Goal: Task Accomplishment & Management: Use online tool/utility

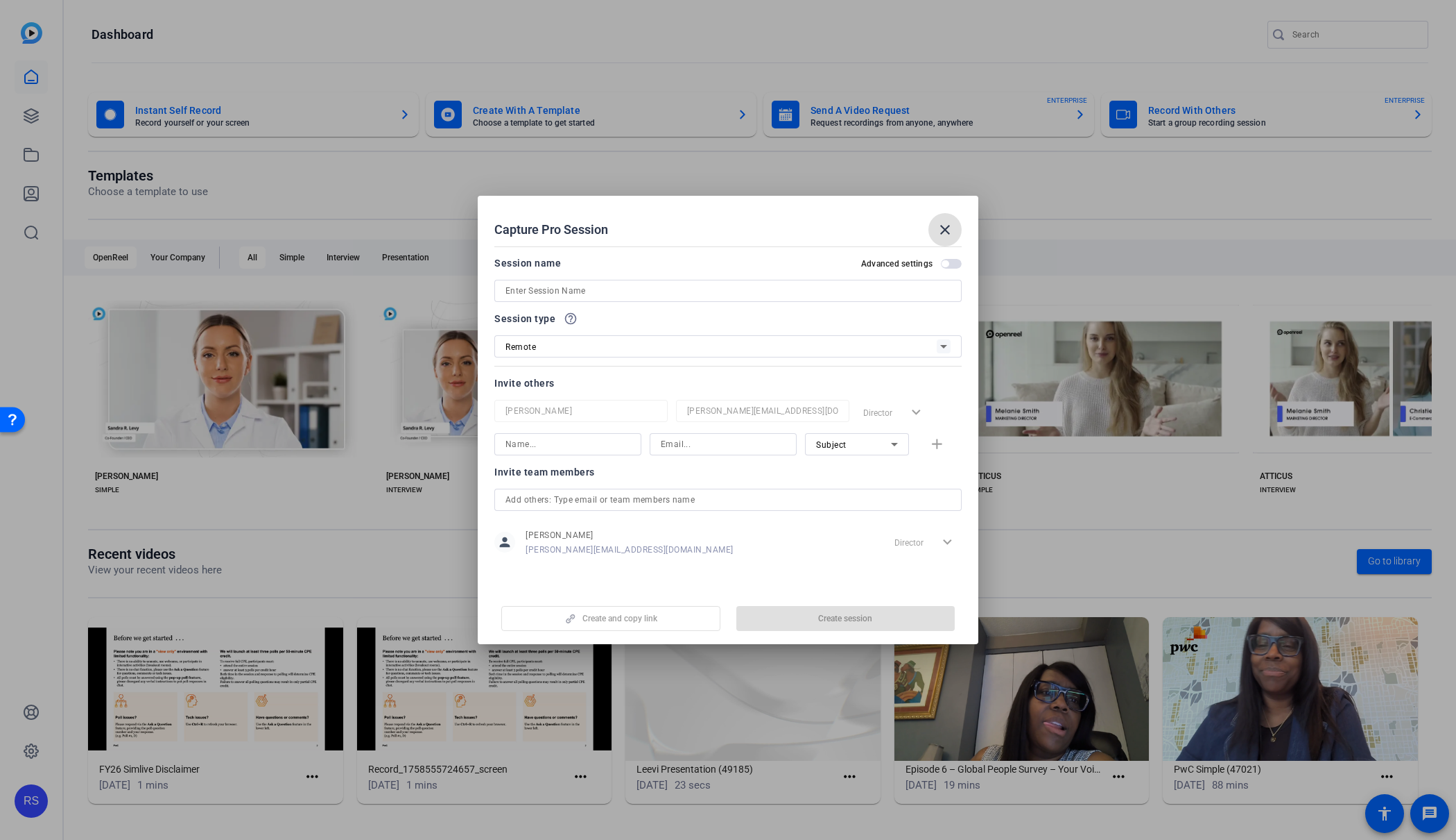
click at [944, 223] on mat-icon "close" at bounding box center [946, 230] width 17 height 17
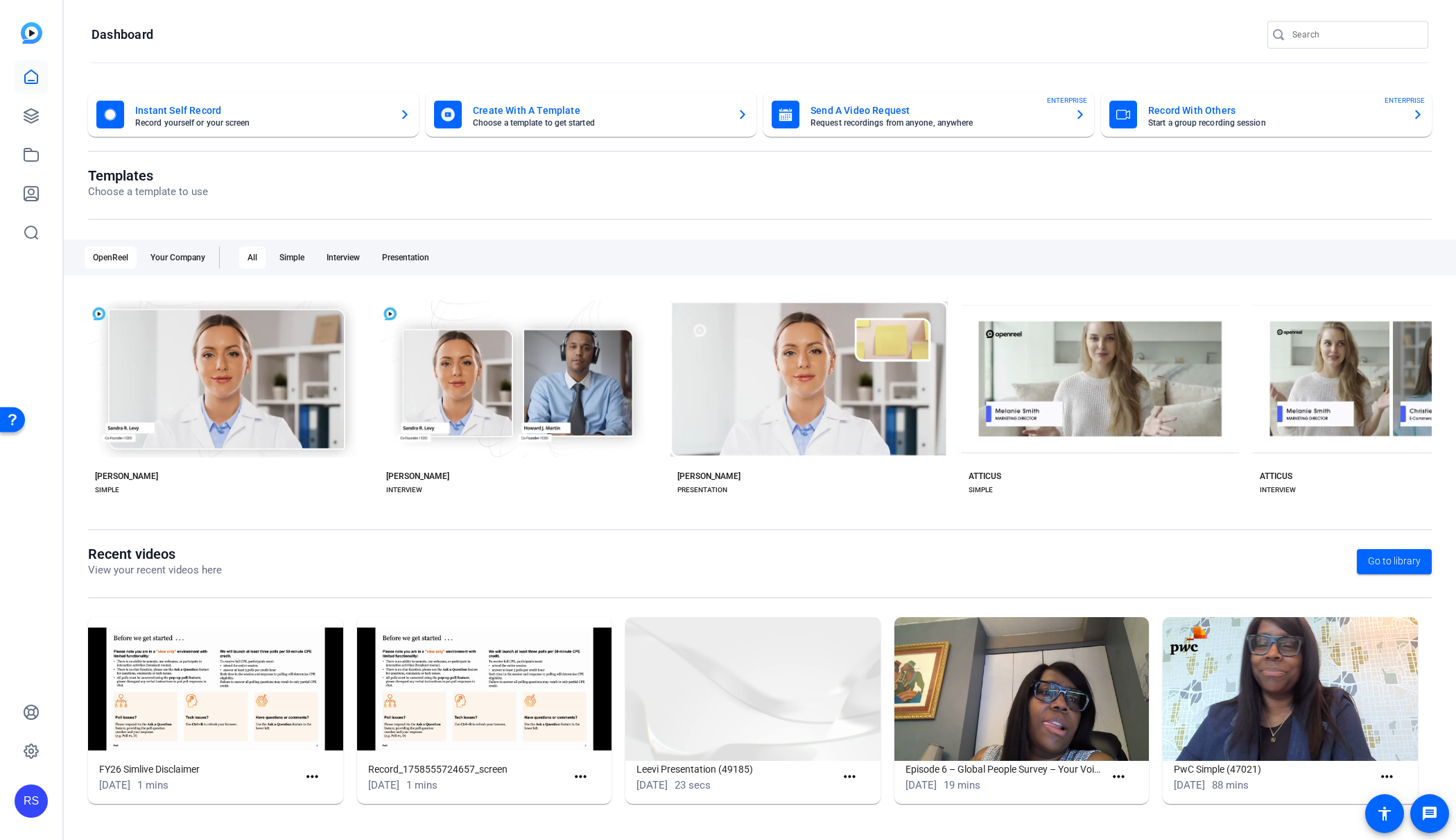
click at [911, 112] on mat-card-title "Send A Video Request" at bounding box center [936, 110] width 253 height 17
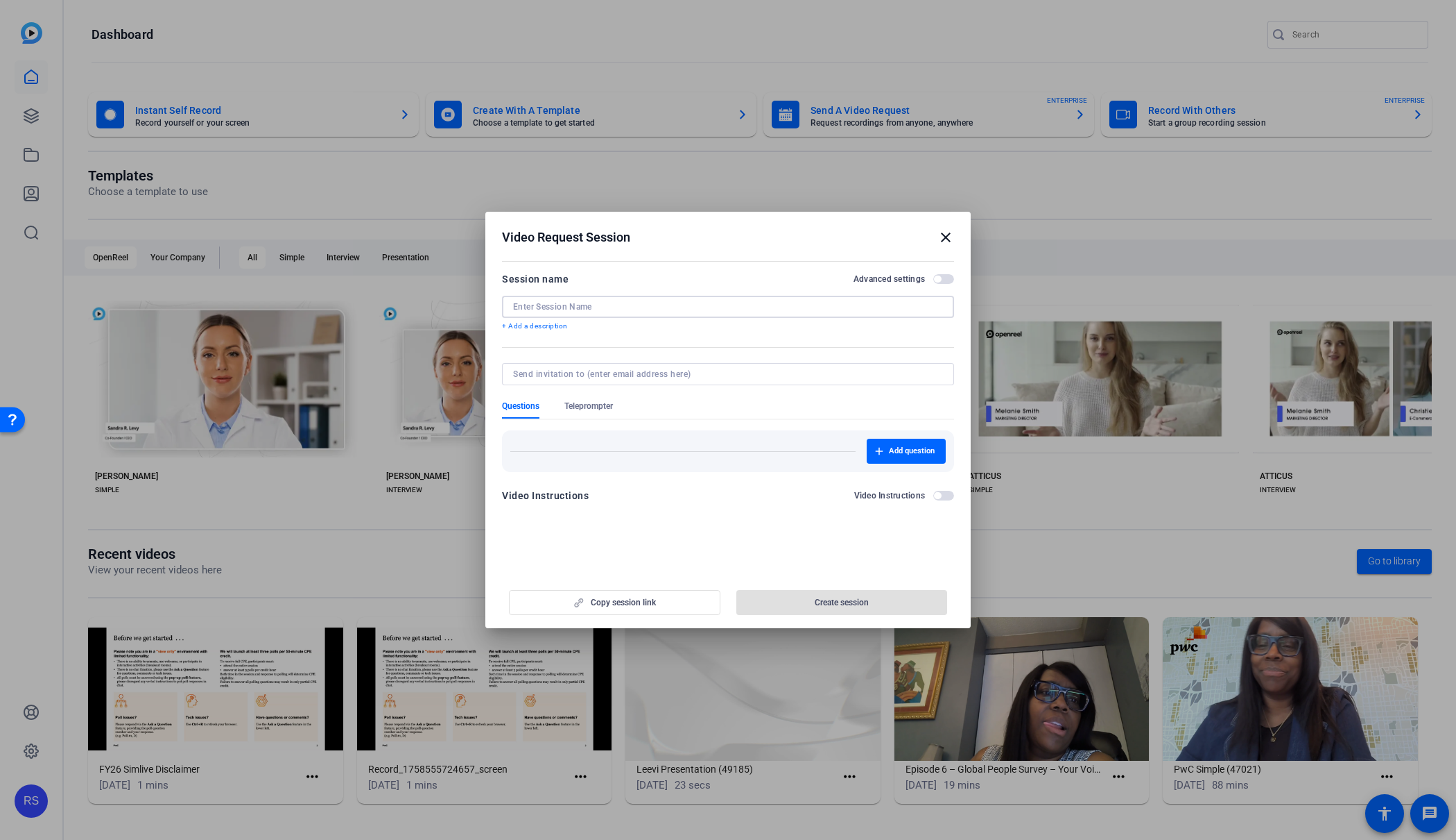
click at [625, 302] on input at bounding box center [728, 307] width 430 height 11
paste input "26_3567751_Introductory Team - Sixth Street Partne"
type input "26_3567751_Introductory Team - Sixth Street Partne"
click at [842, 597] on span "Create session" at bounding box center [841, 603] width 54 height 11
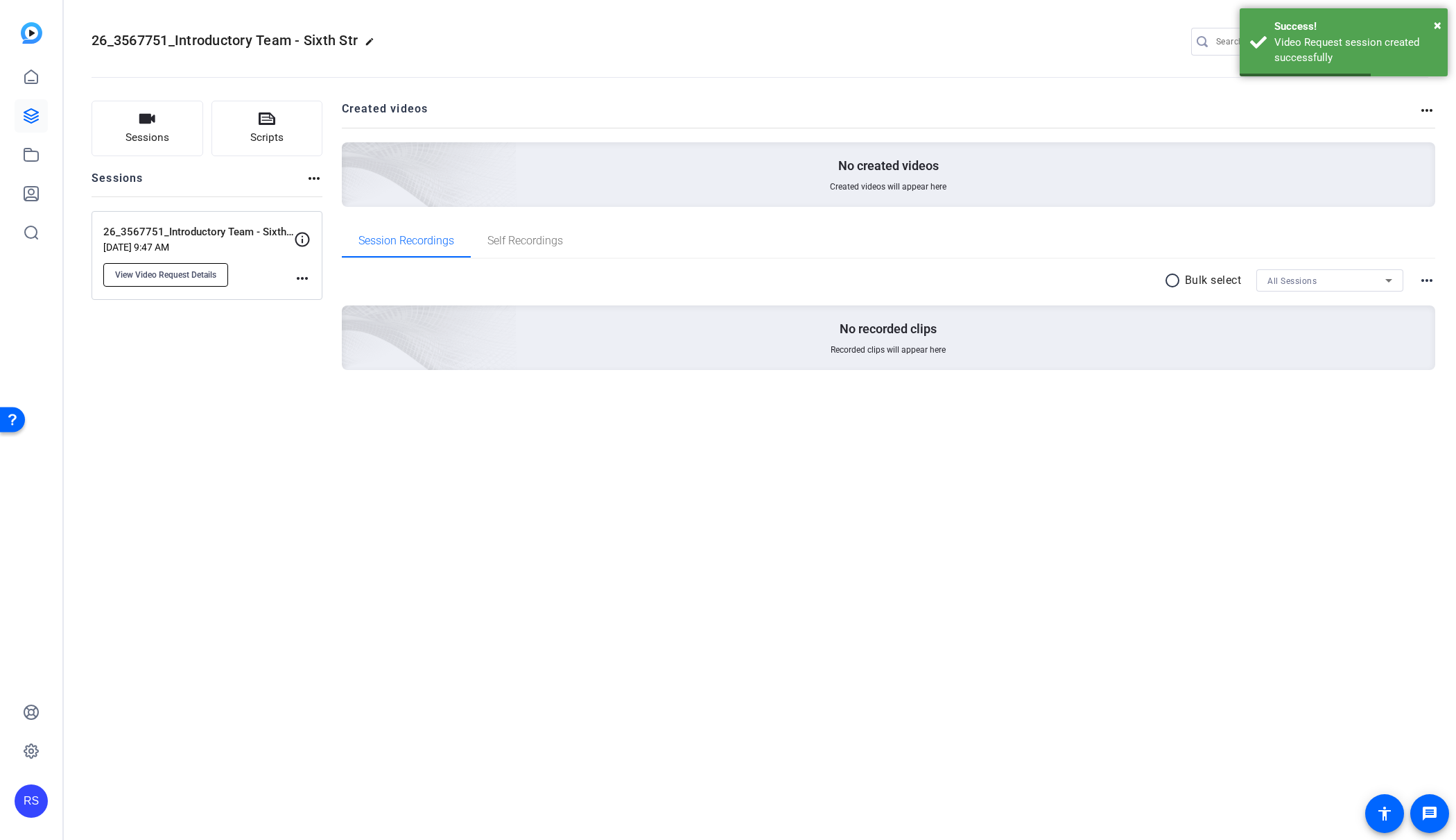
click at [182, 276] on span "View Video Request Details" at bounding box center [166, 275] width 102 height 11
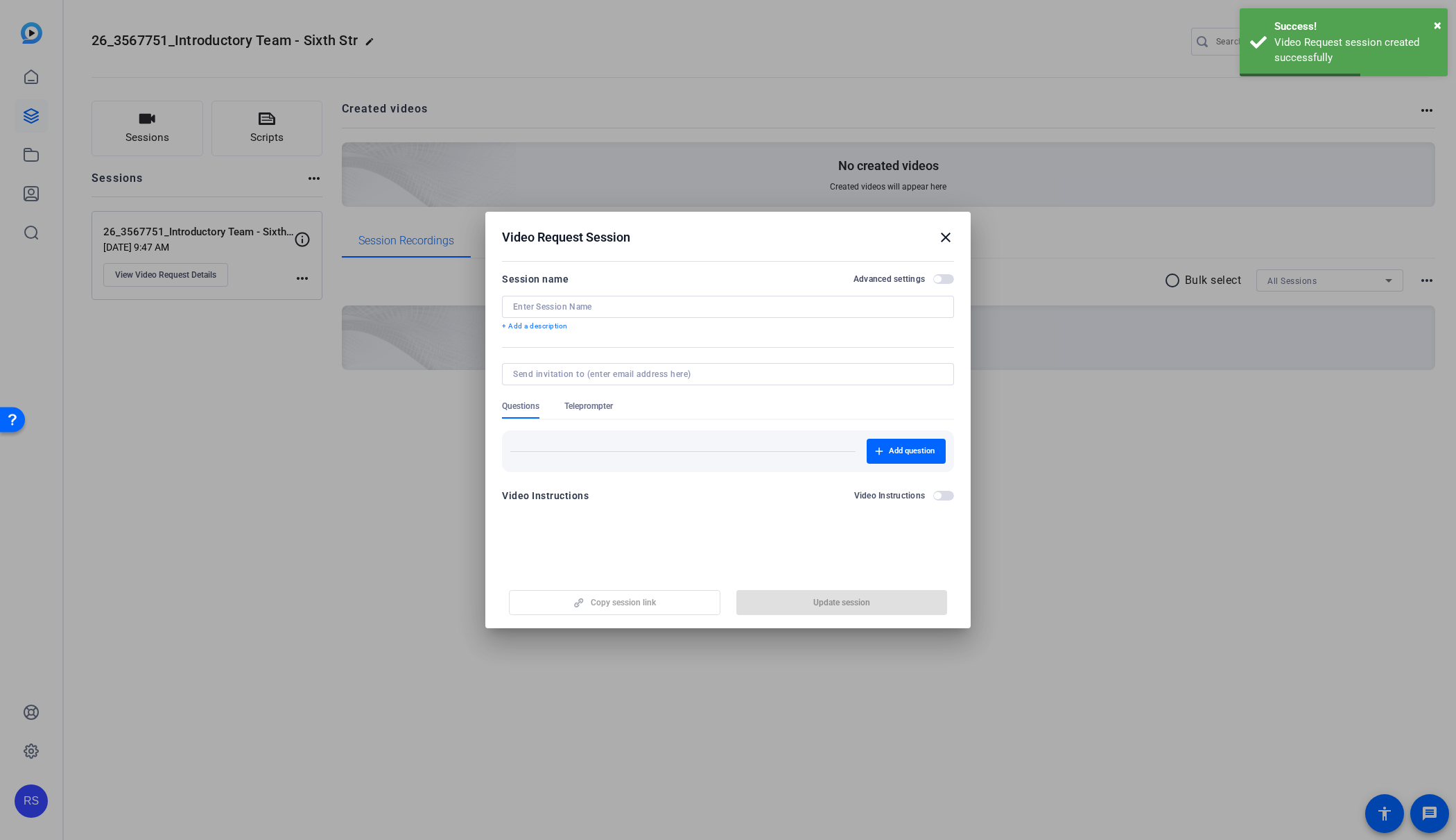
type input "26_3567751_Introductory Team - Sixth Street Partne"
click at [600, 596] on span "button" at bounding box center [615, 602] width 210 height 33
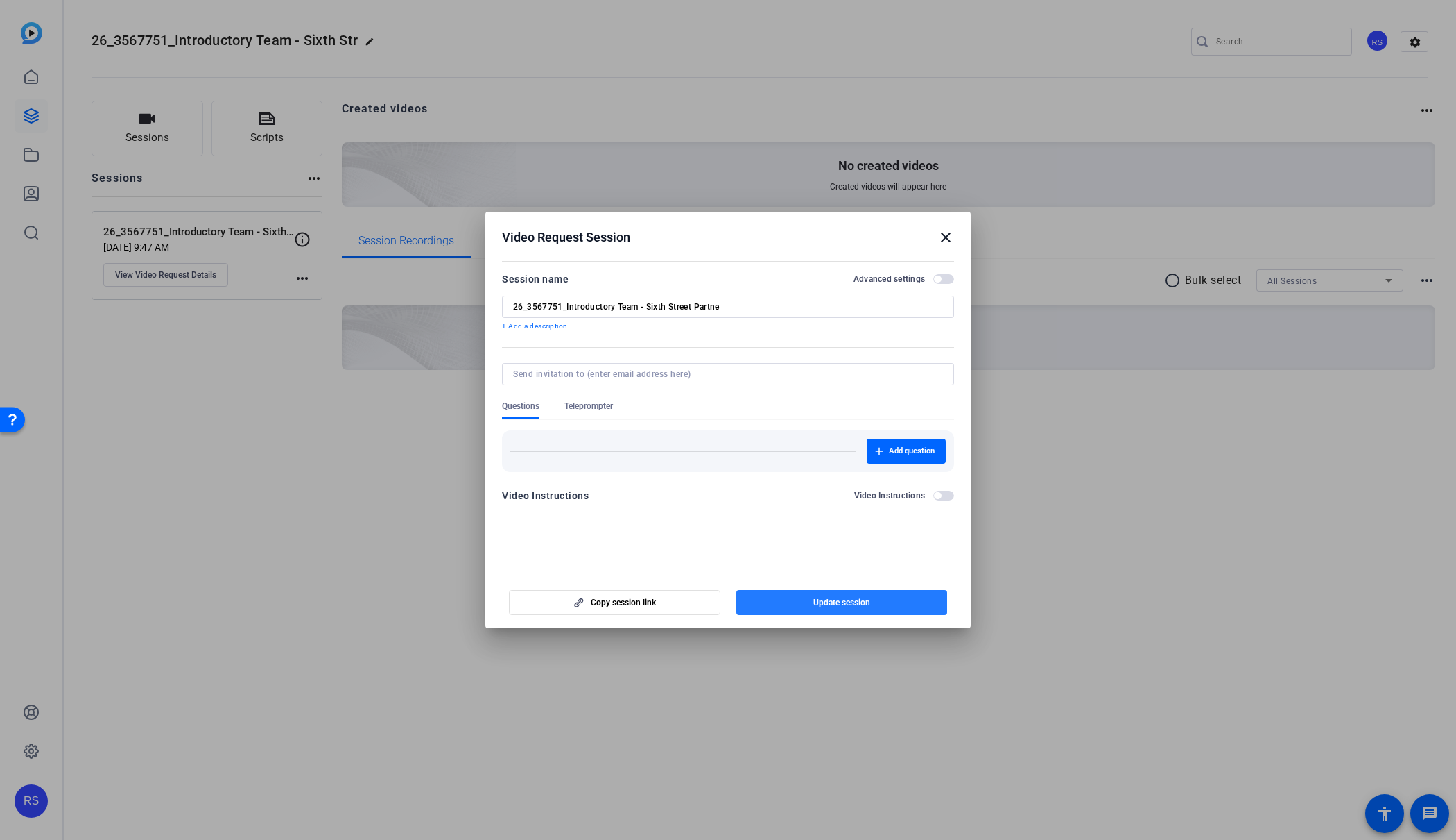
click at [837, 602] on span "Update session" at bounding box center [841, 603] width 56 height 11
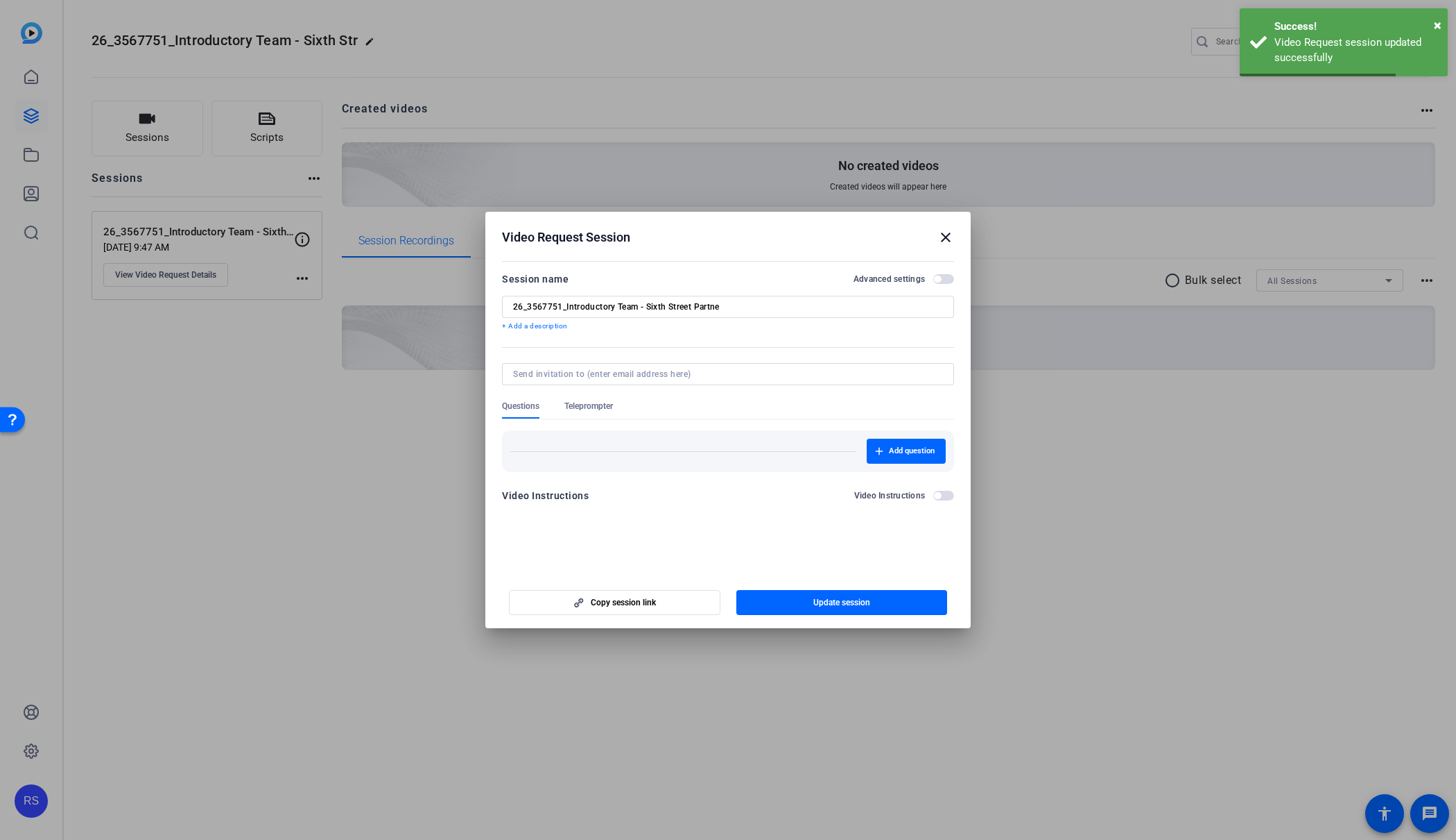
click at [939, 494] on span "button" at bounding box center [937, 494] width 7 height 7
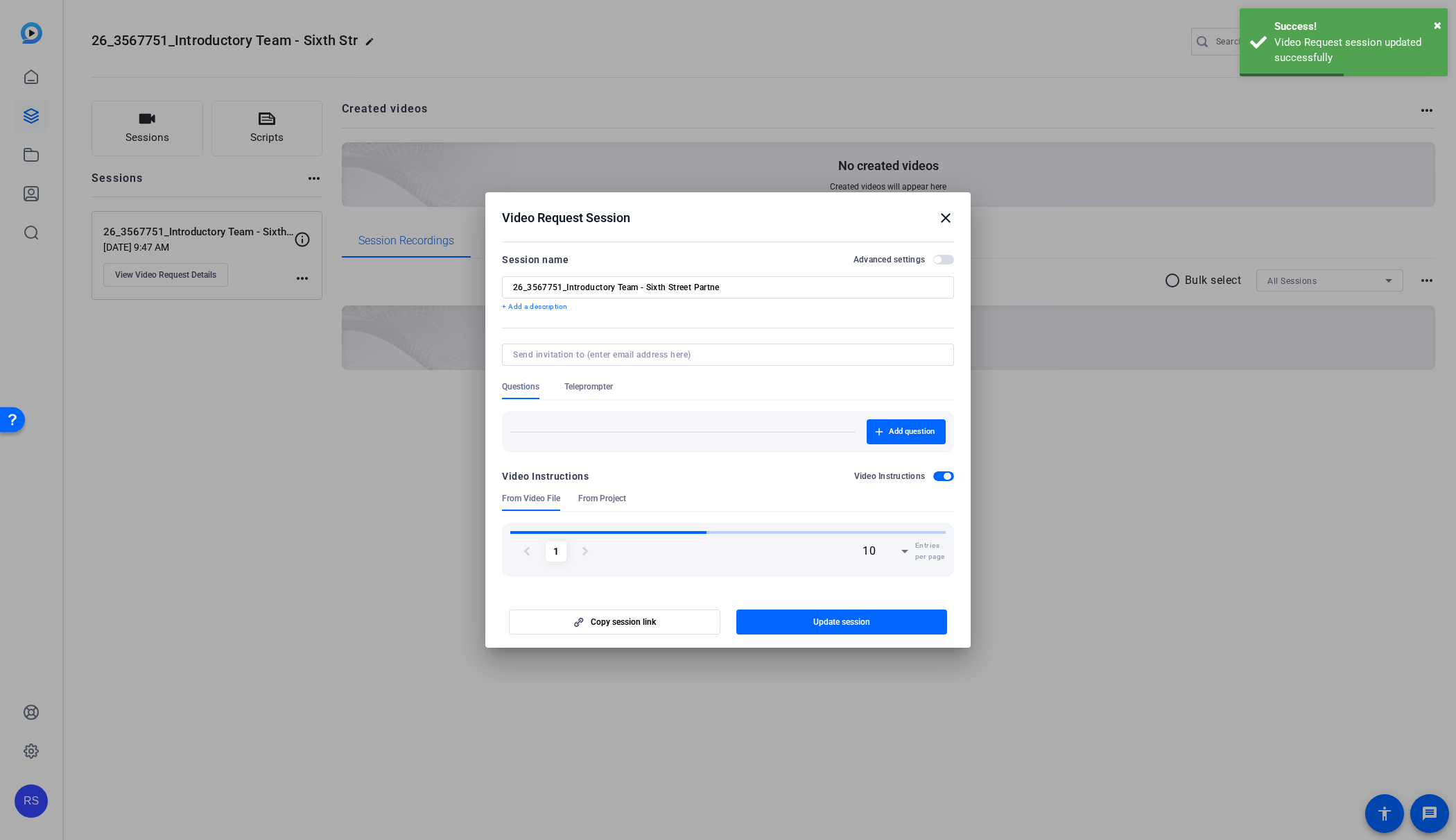
click at [939, 480] on form "Session name Advanced settings 26_3567751_Introductory Team - Sixth Street Part…" at bounding box center [728, 414] width 452 height 326
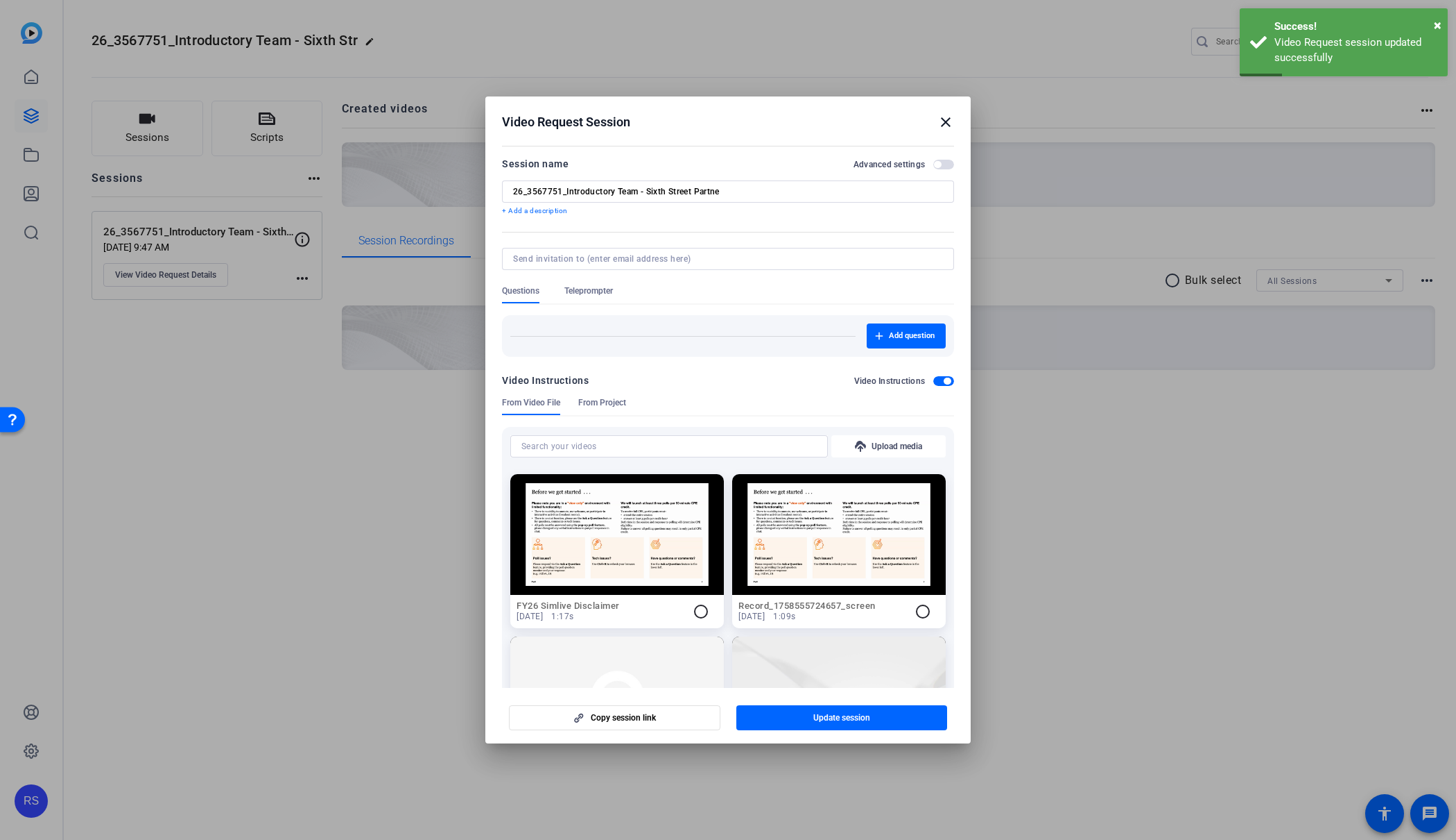
drag, startPoint x: 941, startPoint y: 379, endPoint x: 913, endPoint y: 389, distance: 29.7
click at [941, 379] on span "button" at bounding box center [944, 380] width 21 height 9
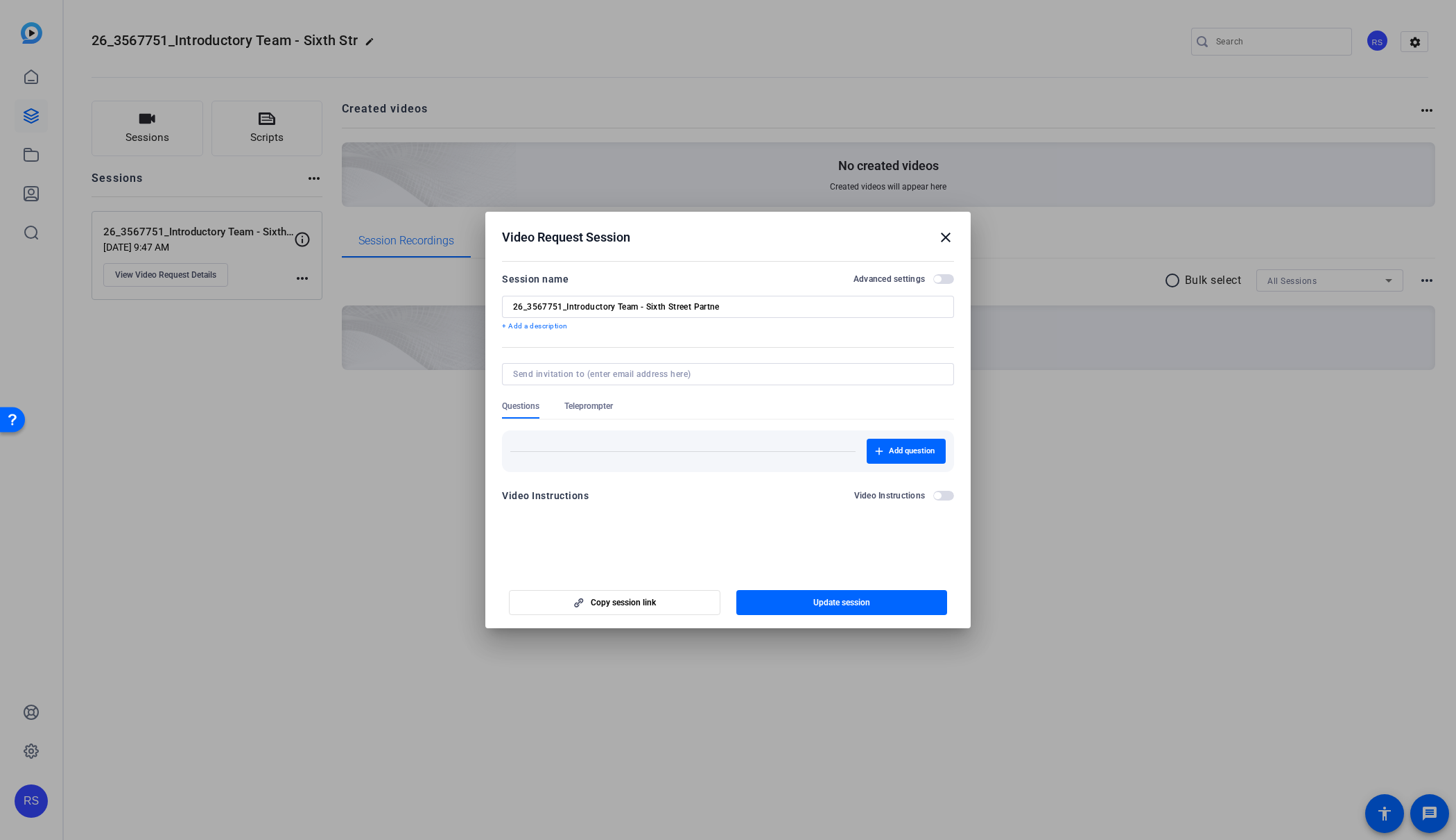
click at [945, 278] on span "button" at bounding box center [944, 279] width 21 height 9
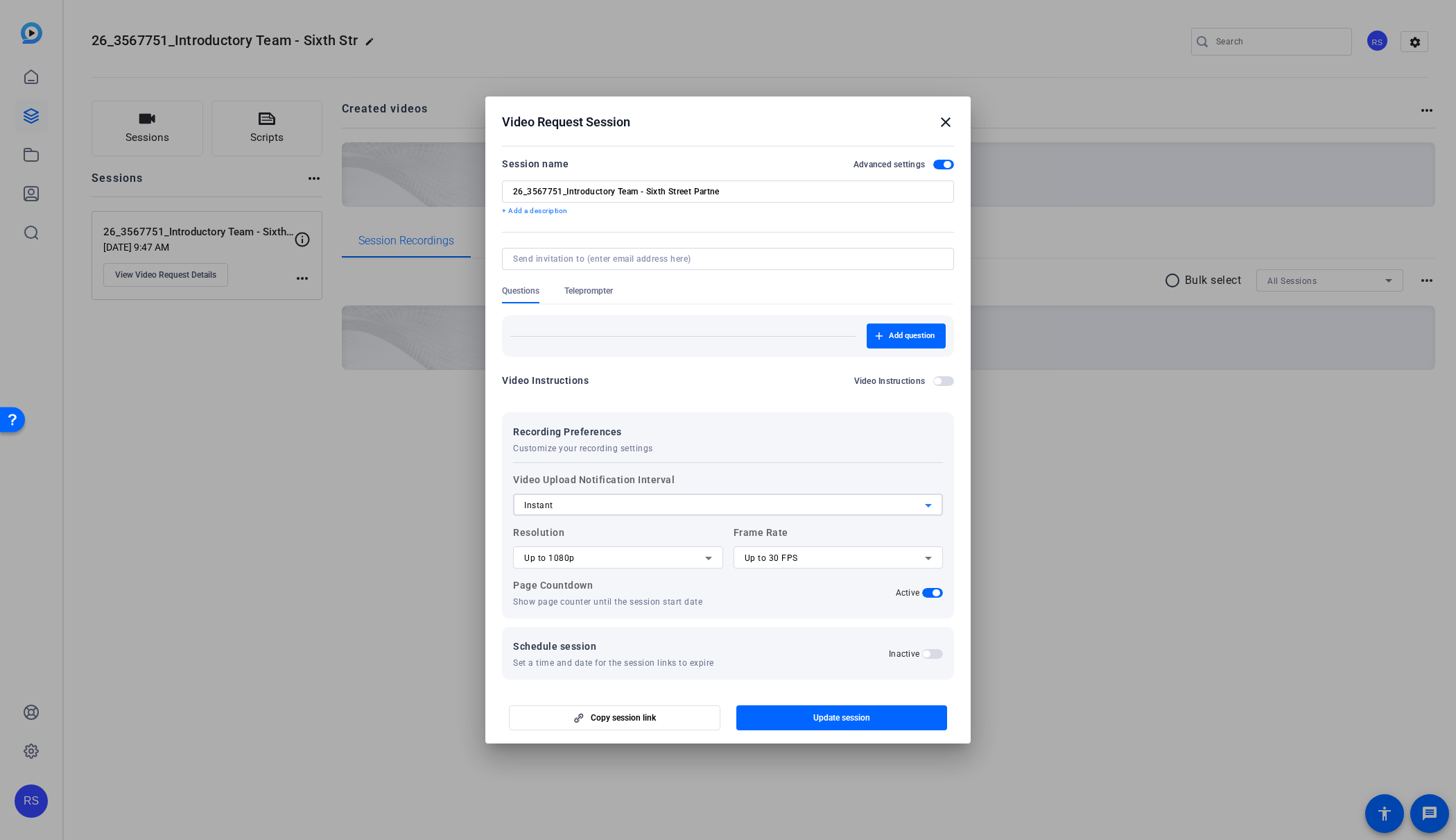
click at [807, 510] on div "Instant" at bounding box center [725, 506] width 401 height 17
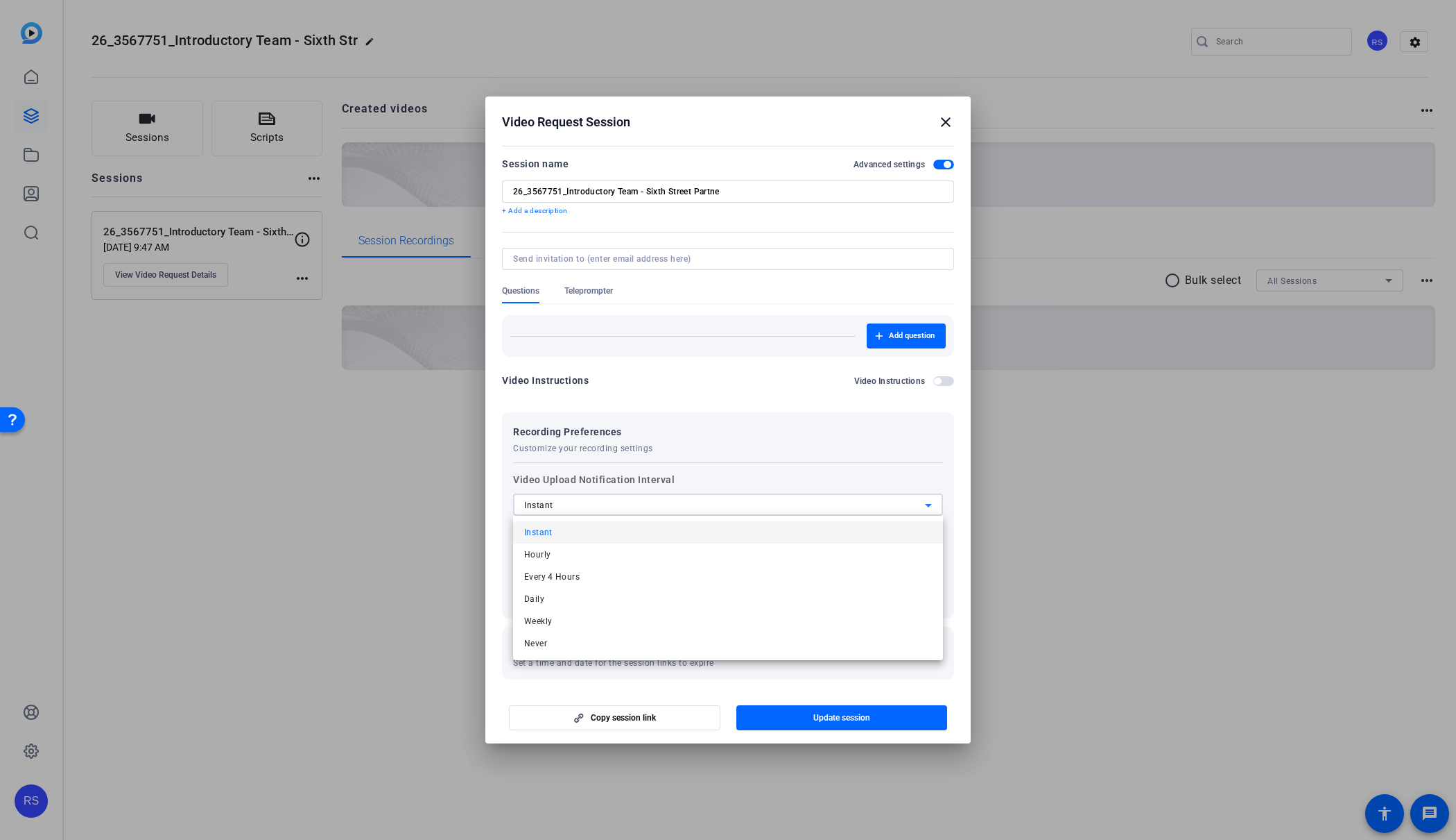
click at [807, 510] on div at bounding box center [728, 420] width 1456 height 840
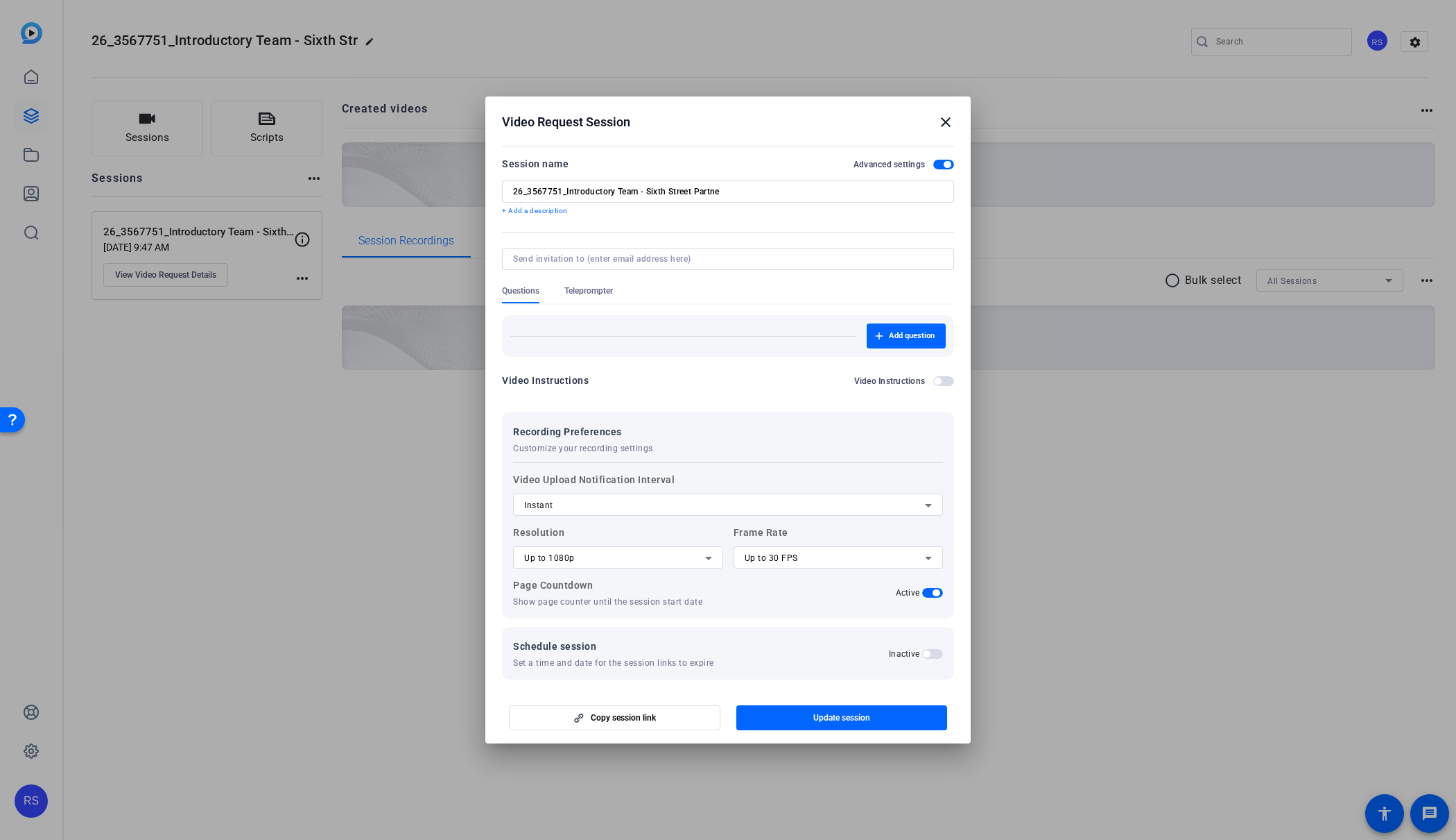
click at [807, 510] on div "Instant" at bounding box center [725, 506] width 401 height 17
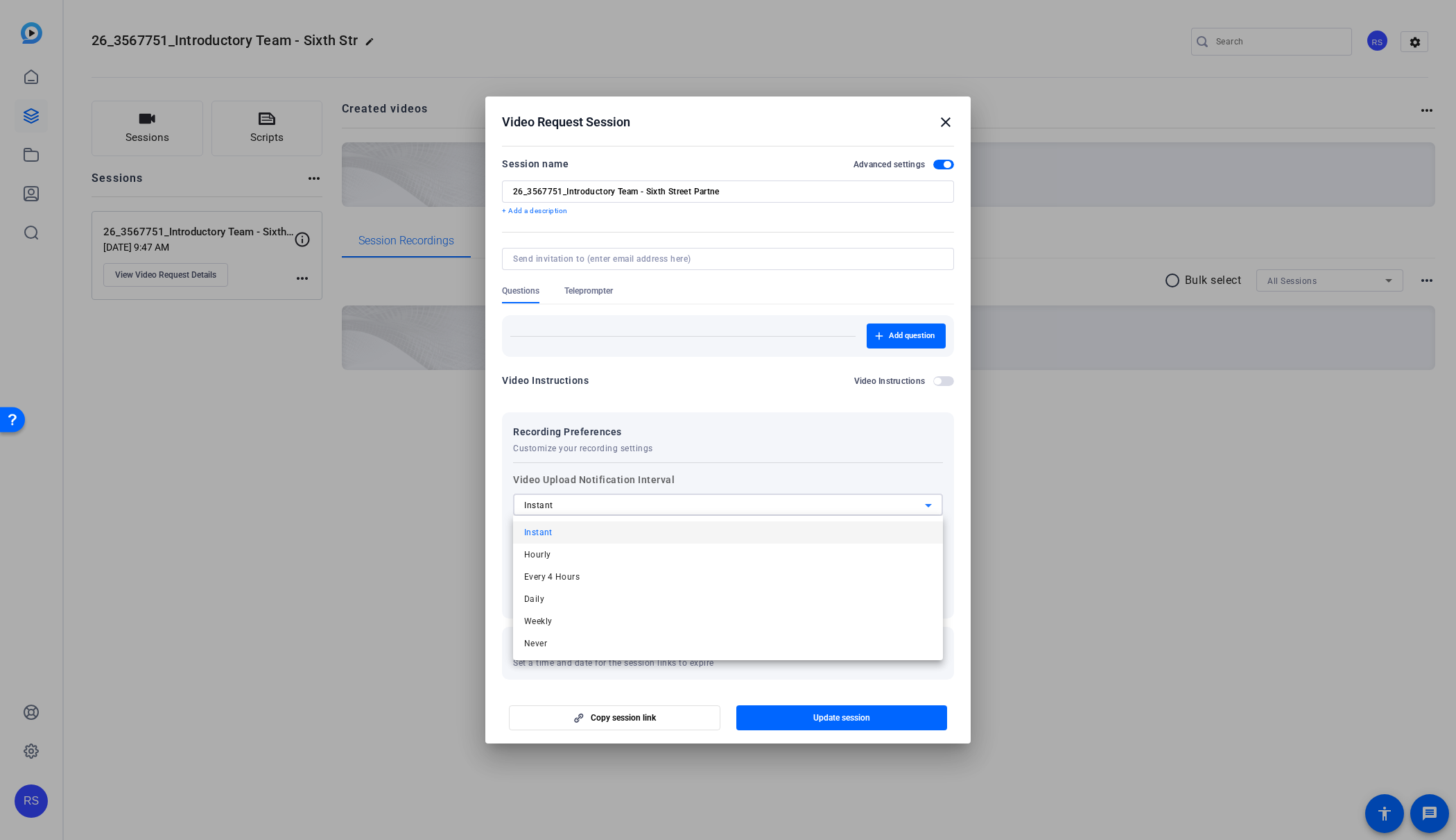
click at [807, 510] on div at bounding box center [728, 420] width 1456 height 840
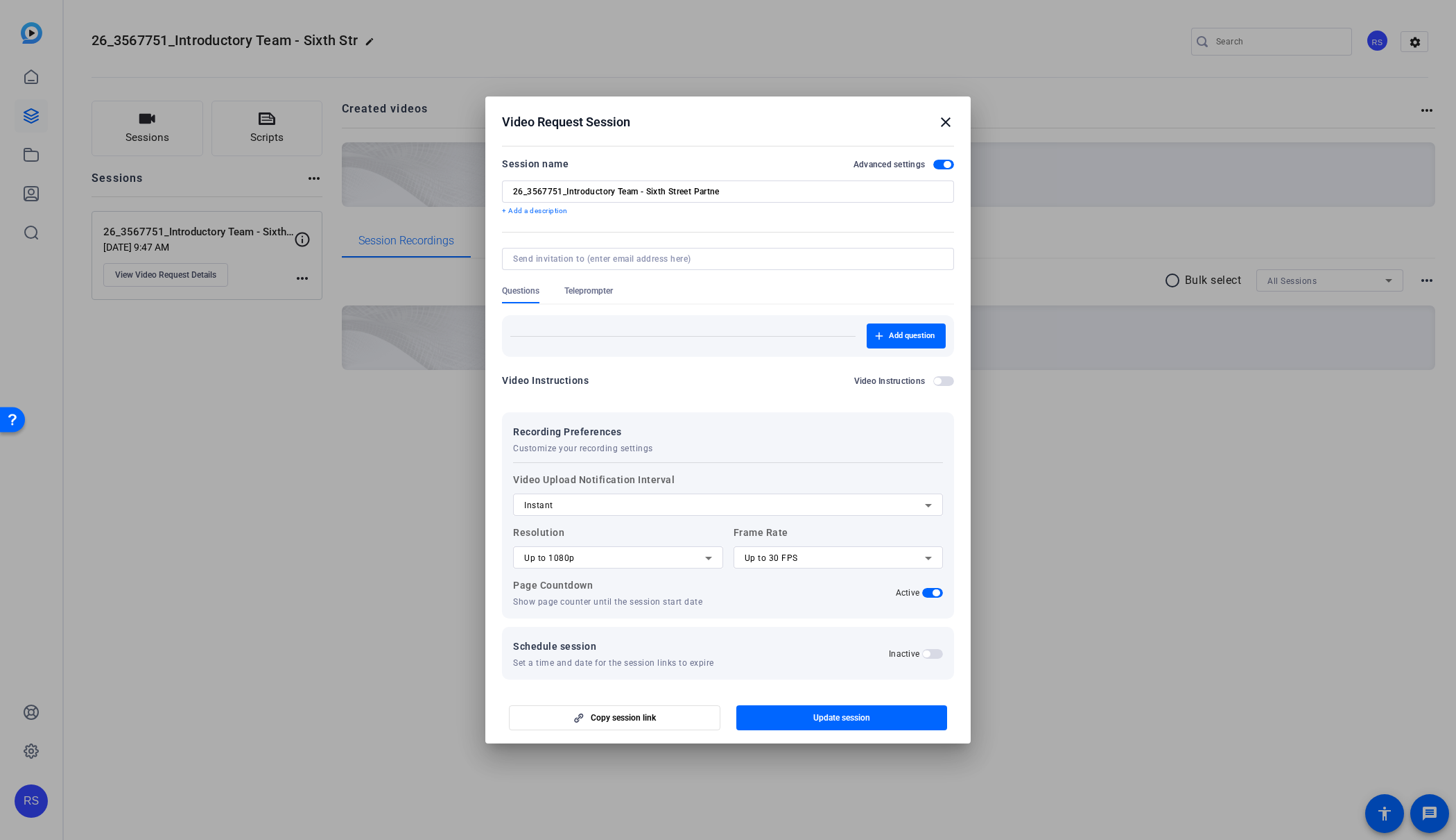
click at [667, 559] on div "Up to 1080p" at bounding box center [615, 558] width 181 height 17
click at [655, 627] on mat-option "Up to 4K" at bounding box center [617, 630] width 210 height 23
click at [799, 558] on div "Up to 30 FPS" at bounding box center [835, 558] width 181 height 17
click at [794, 587] on span "Up to 24 FPS" at bounding box center [771, 585] width 53 height 17
click at [841, 717] on span "Update session" at bounding box center [841, 718] width 56 height 11
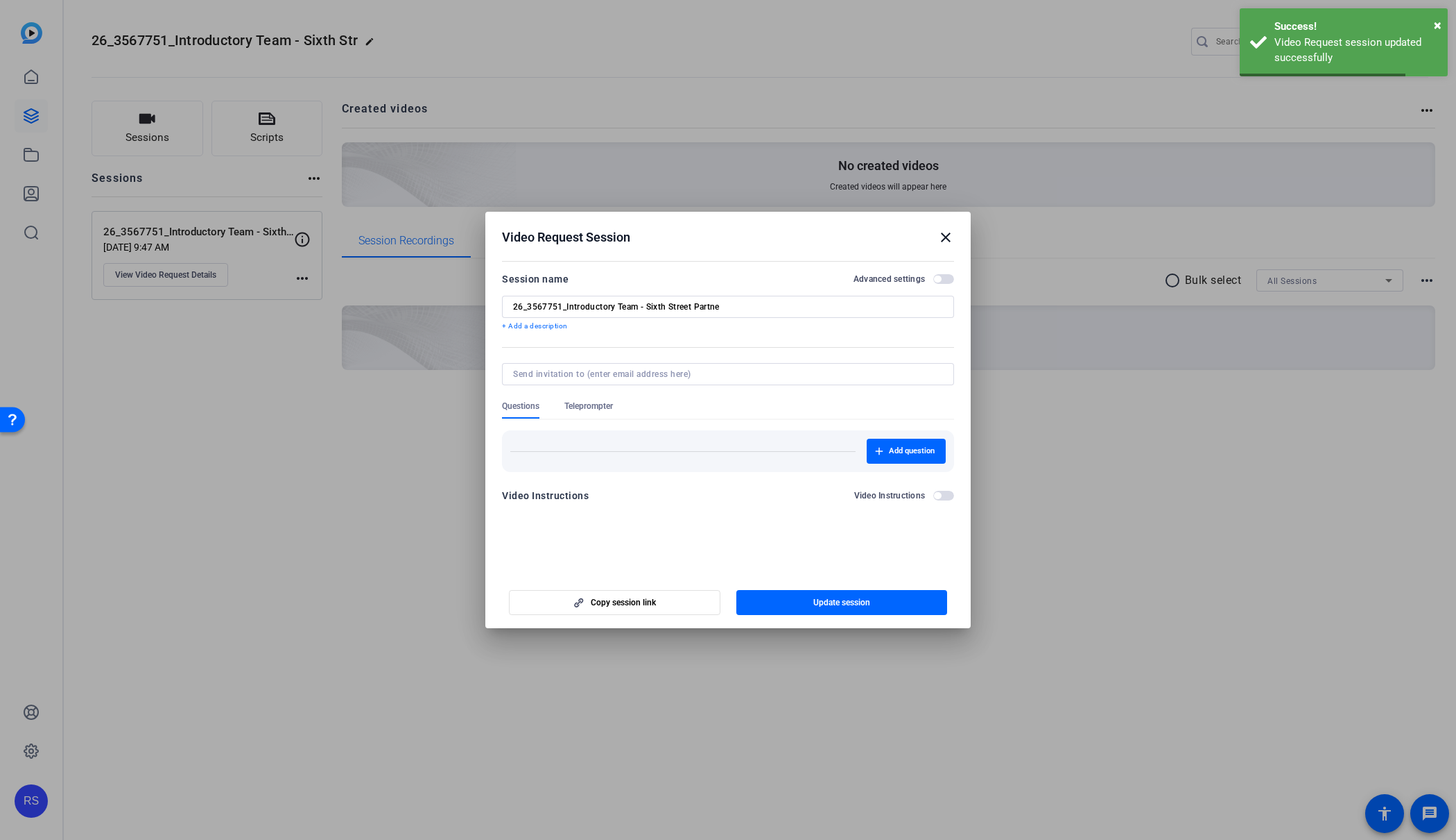
click at [1096, 682] on div at bounding box center [728, 420] width 1456 height 840
click at [942, 238] on mat-icon "close" at bounding box center [946, 237] width 17 height 17
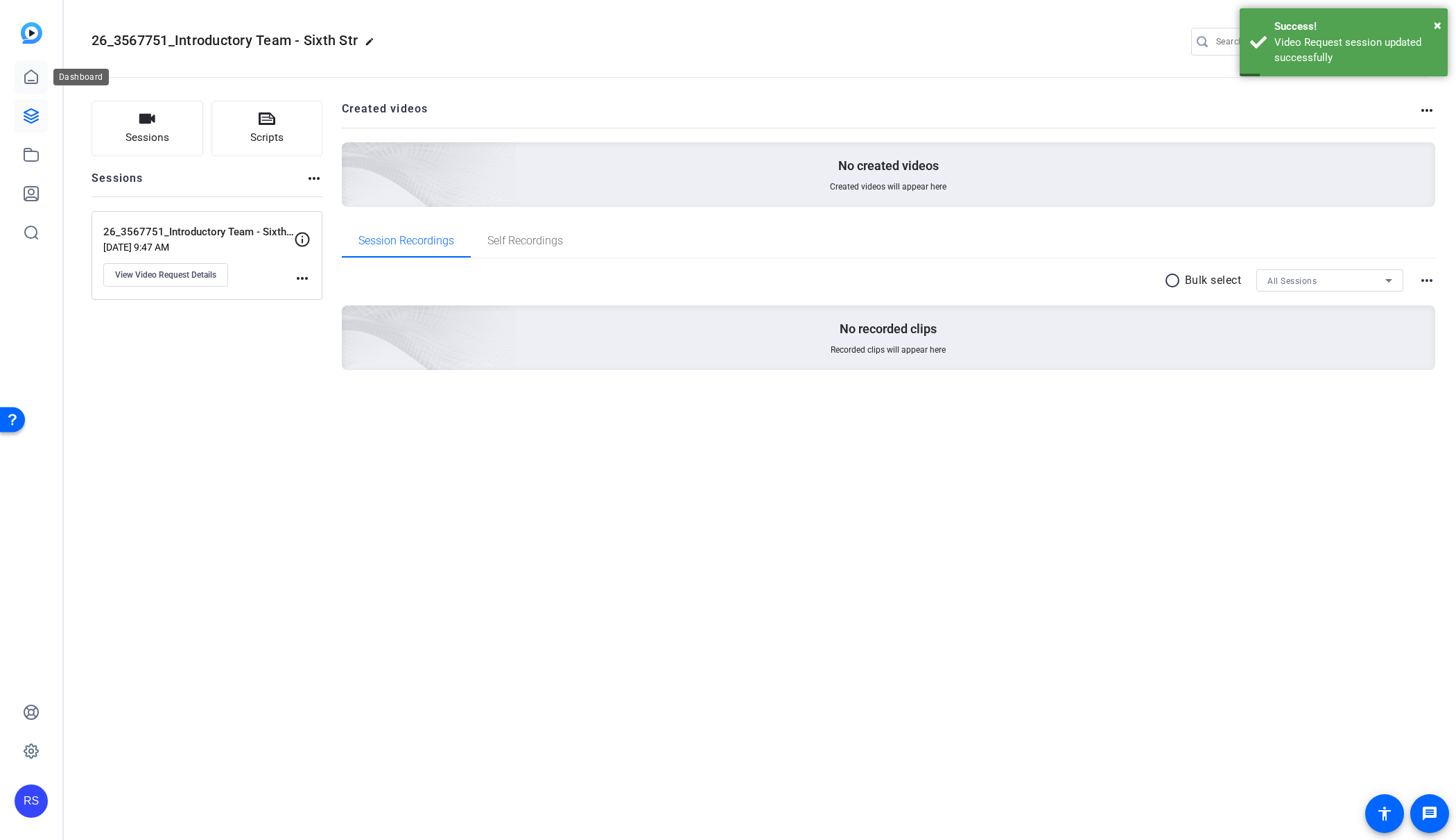
click at [39, 82] on icon at bounding box center [31, 77] width 17 height 17
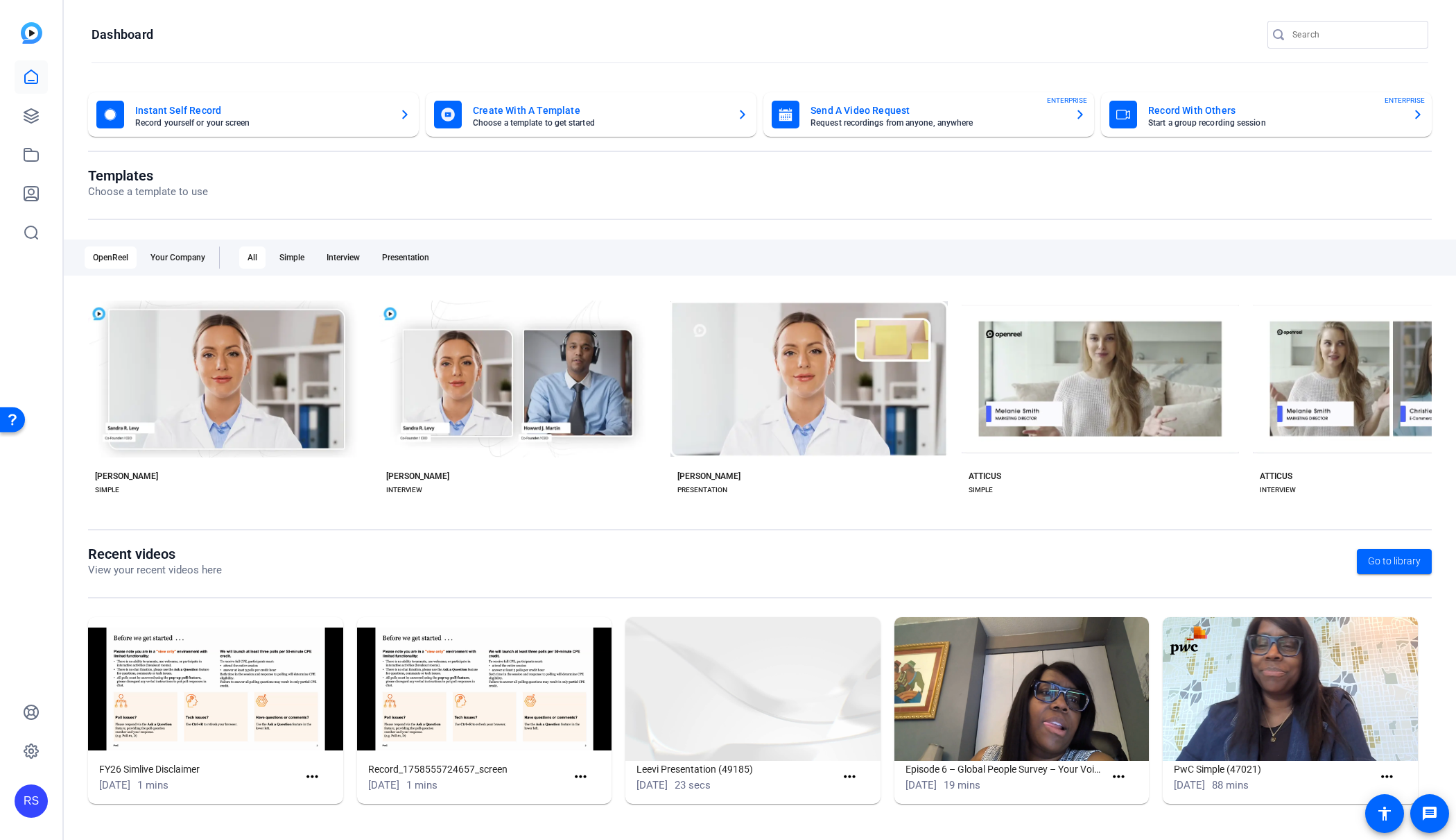
click at [1170, 111] on mat-card-title "Record With Others" at bounding box center [1274, 110] width 253 height 17
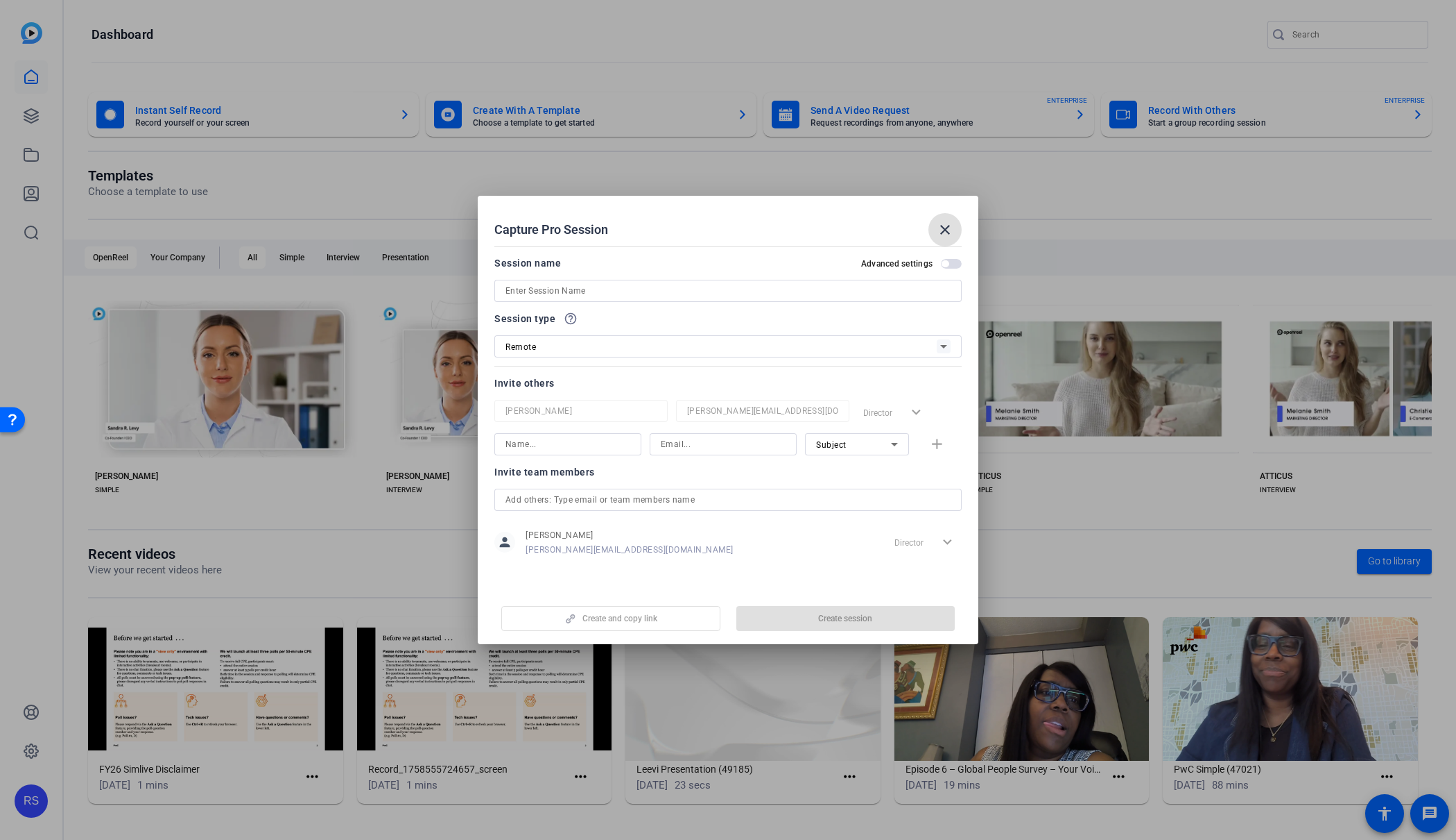
click at [614, 296] on input at bounding box center [728, 291] width 445 height 17
paste input "26_3567723_PwC Microsoft Video Request (Sell-To side of PwC sell to Microsoft) …"
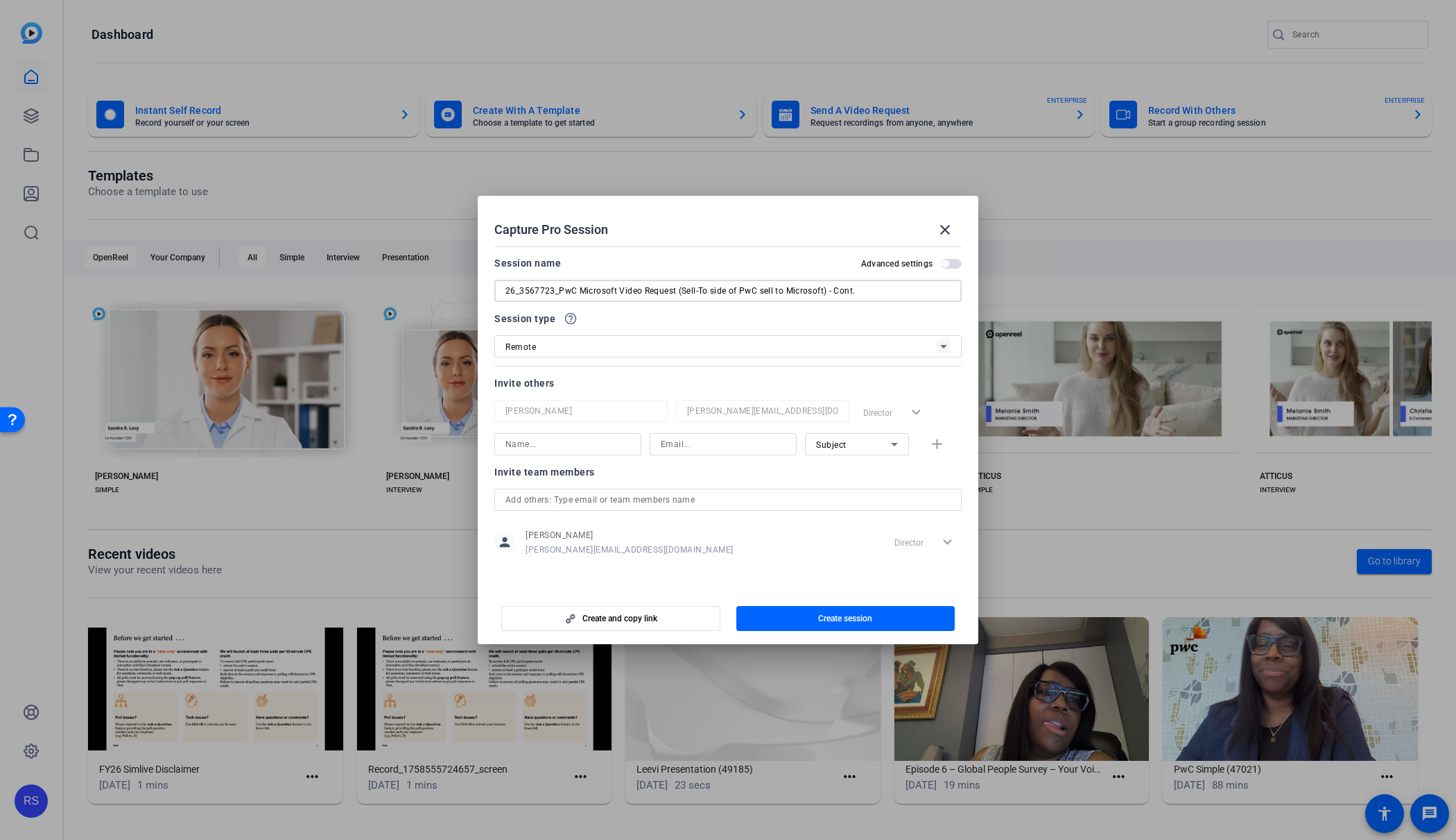
drag, startPoint x: 675, startPoint y: 291, endPoint x: 616, endPoint y: 291, distance: 59.0
click at [559, 289] on input "26_3567723_PwC Microsoft Video Request (Sell-To side of PwC sell to Microsoft) …" at bounding box center [728, 291] width 445 height 17
drag, startPoint x: 739, startPoint y: 293, endPoint x: 703, endPoint y: 291, distance: 36.1
click at [703, 291] on input "26_3567723_Sell-To side of PwC sell to Microsoft) - Cont." at bounding box center [728, 291] width 445 height 17
type input "26_3567723_Sell-To side of PwC sell to Microsoft"
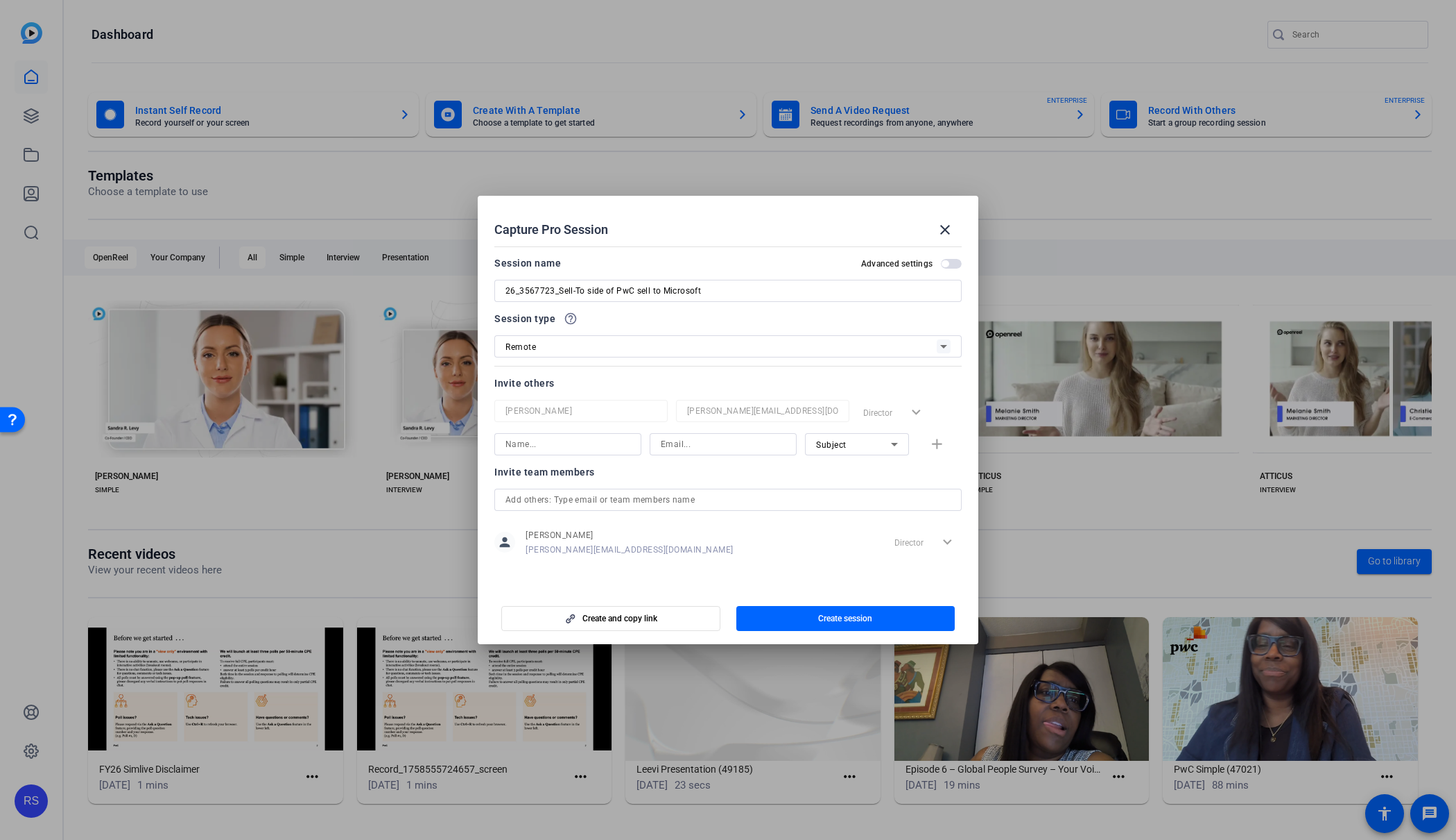
click at [723, 373] on div "Session name Advanced settings 26_3567723_Sell-To side of PwC sell to Microsoft…" at bounding box center [728, 413] width 468 height 318
click at [711, 443] on input at bounding box center [723, 444] width 125 height 17
paste input "[PERSON_NAME][EMAIL_ADDRESS][PERSON_NAME][DOMAIN_NAME]"
type input "[PERSON_NAME][EMAIL_ADDRESS][PERSON_NAME][DOMAIN_NAME]"
click at [572, 448] on input at bounding box center [568, 444] width 125 height 17
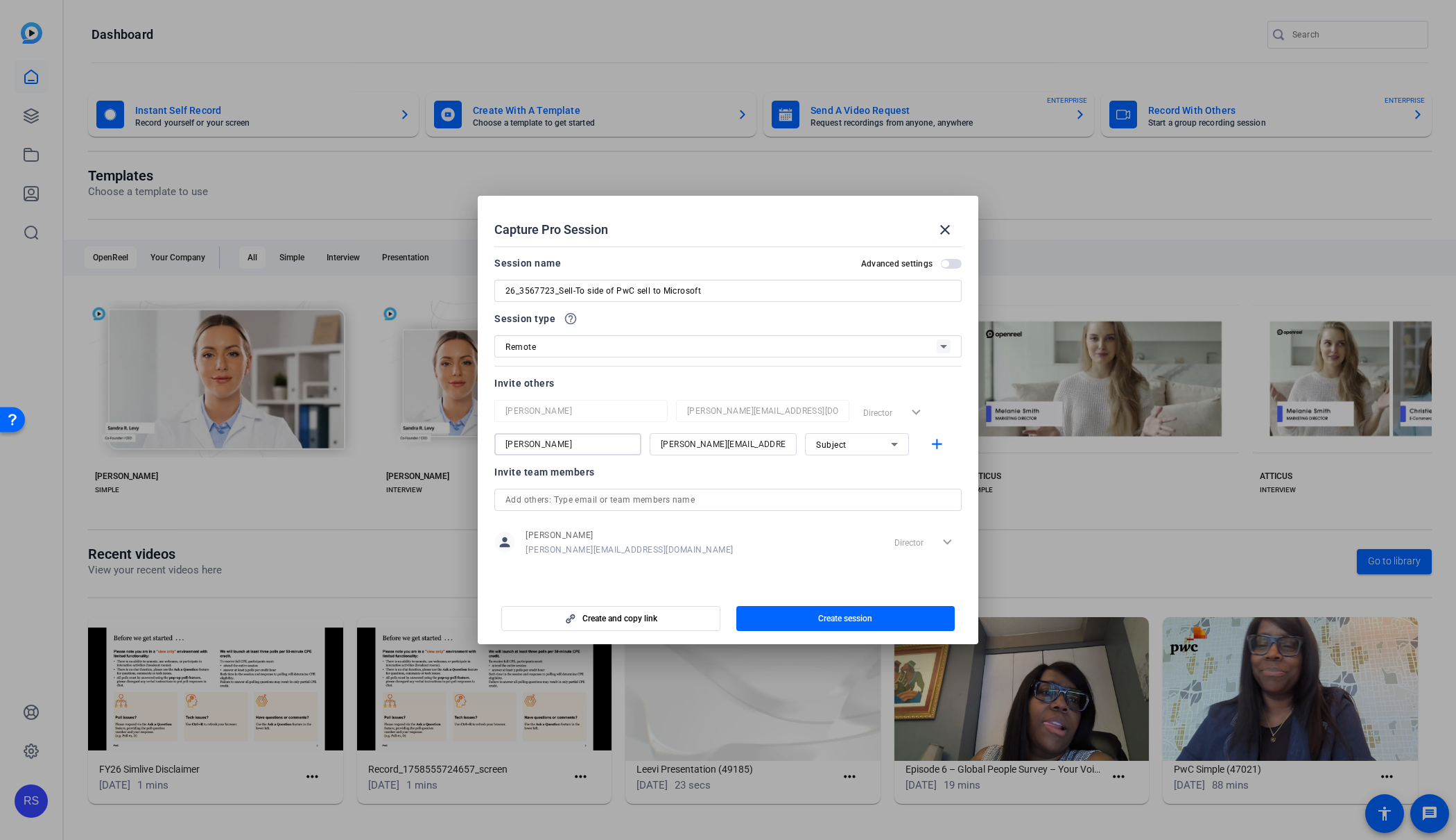
type input "[PERSON_NAME]"
click at [861, 444] on div "Subject" at bounding box center [854, 444] width 75 height 17
click at [857, 492] on mat-option "Watcher" at bounding box center [857, 494] width 104 height 23
click at [938, 441] on mat-icon "add" at bounding box center [937, 444] width 17 height 17
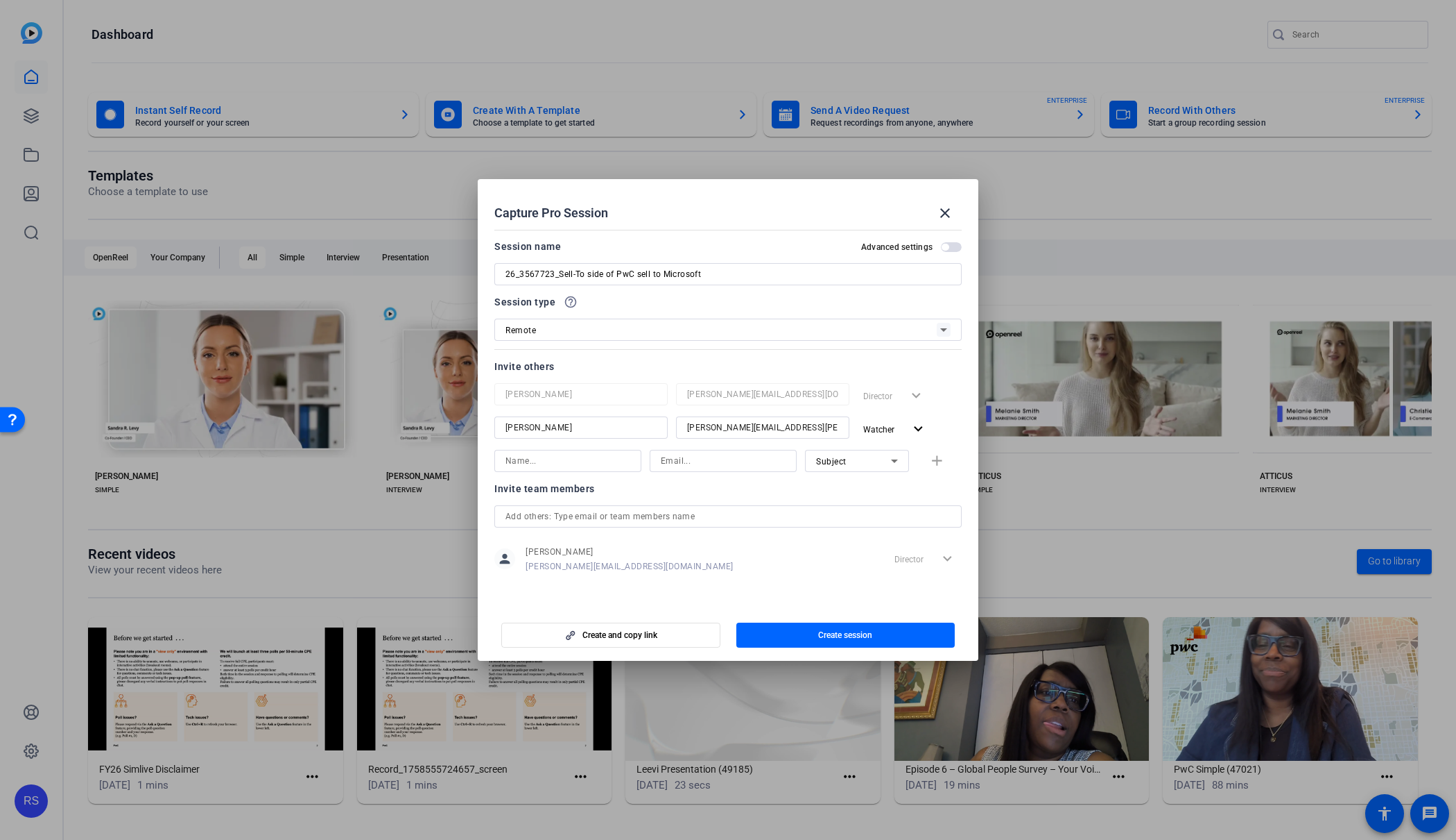
click at [679, 458] on input at bounding box center [723, 460] width 125 height 17
paste input "[PERSON_NAME][EMAIL_ADDRESS][DOMAIN_NAME]"
type input "[PERSON_NAME][EMAIL_ADDRESS][DOMAIN_NAME]"
click at [573, 460] on input at bounding box center [568, 460] width 125 height 17
type input "Sid"
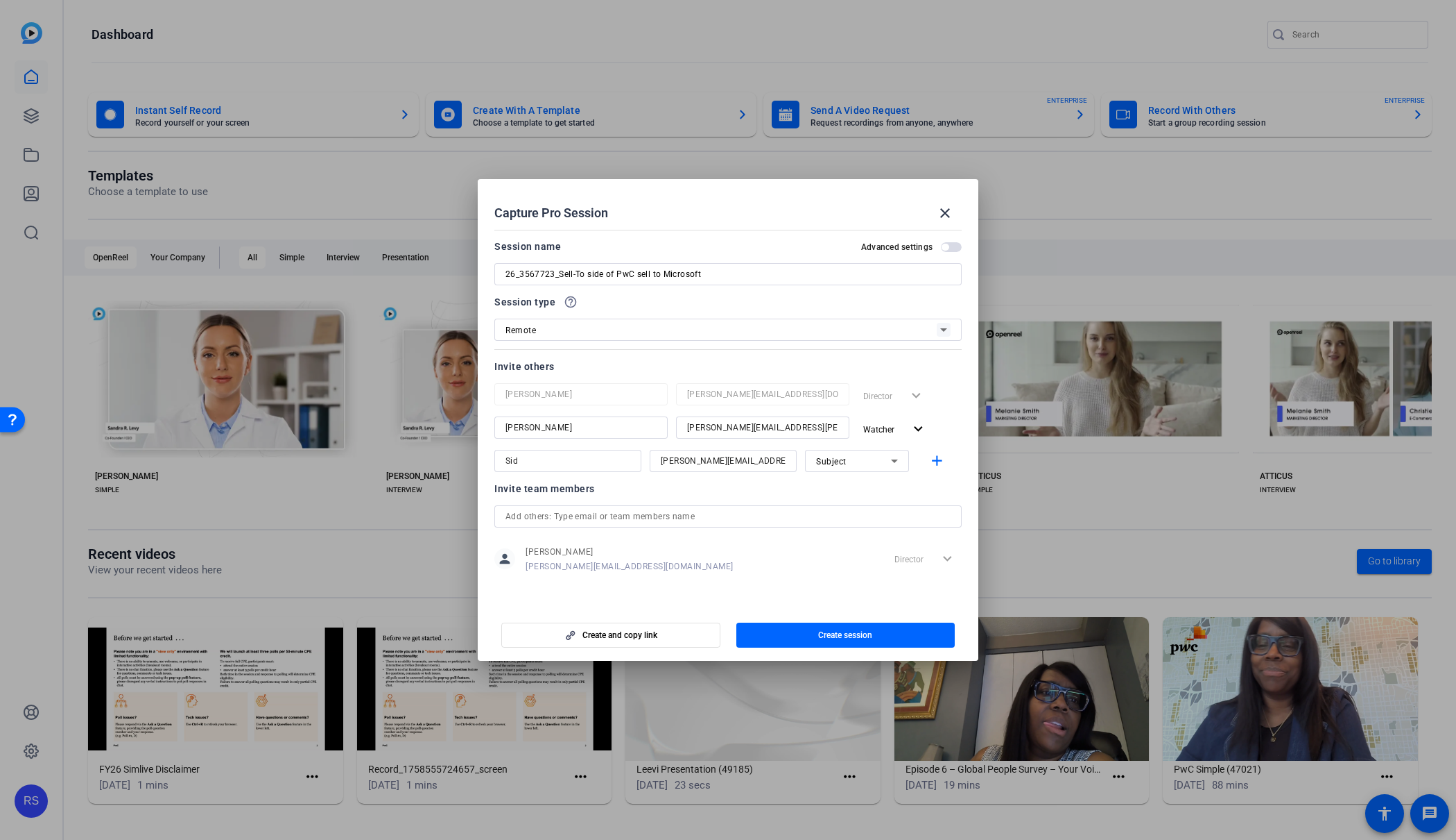
click at [896, 471] on div "Subject" at bounding box center [856, 460] width 82 height 23
drag, startPoint x: 879, startPoint y: 506, endPoint x: 889, endPoint y: 499, distance: 12.2
click at [880, 505] on mat-option "Watcher" at bounding box center [857, 511] width 104 height 23
click at [939, 460] on mat-icon "add" at bounding box center [937, 460] width 17 height 17
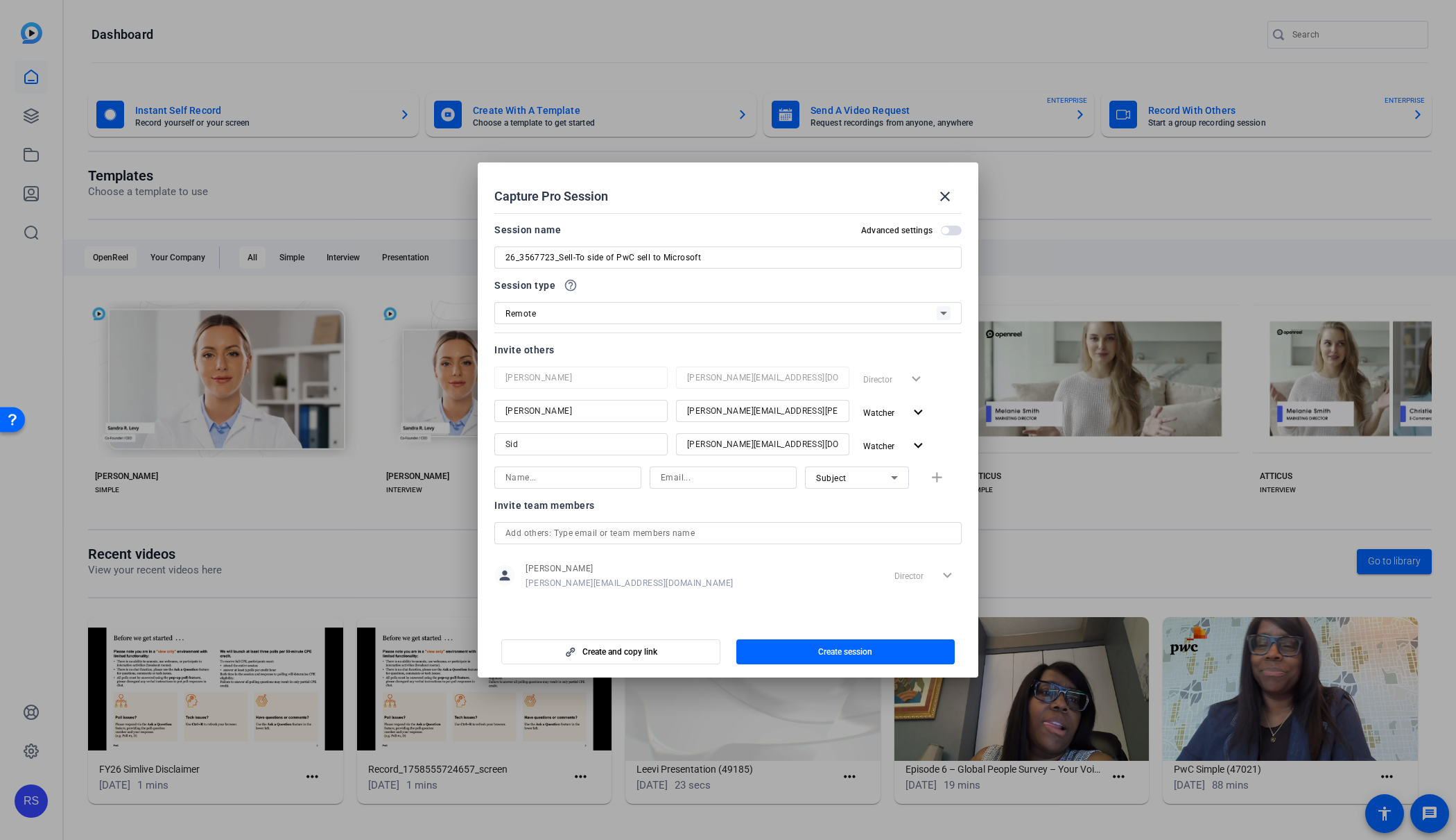
click at [671, 480] on input at bounding box center [723, 477] width 125 height 17
paste input "[EMAIL_ADDRESS][PERSON_NAME][DOMAIN_NAME]"
type input "[EMAIL_ADDRESS][PERSON_NAME][DOMAIN_NAME]"
click at [576, 478] on input at bounding box center [568, 477] width 125 height 17
type input "Nashe"
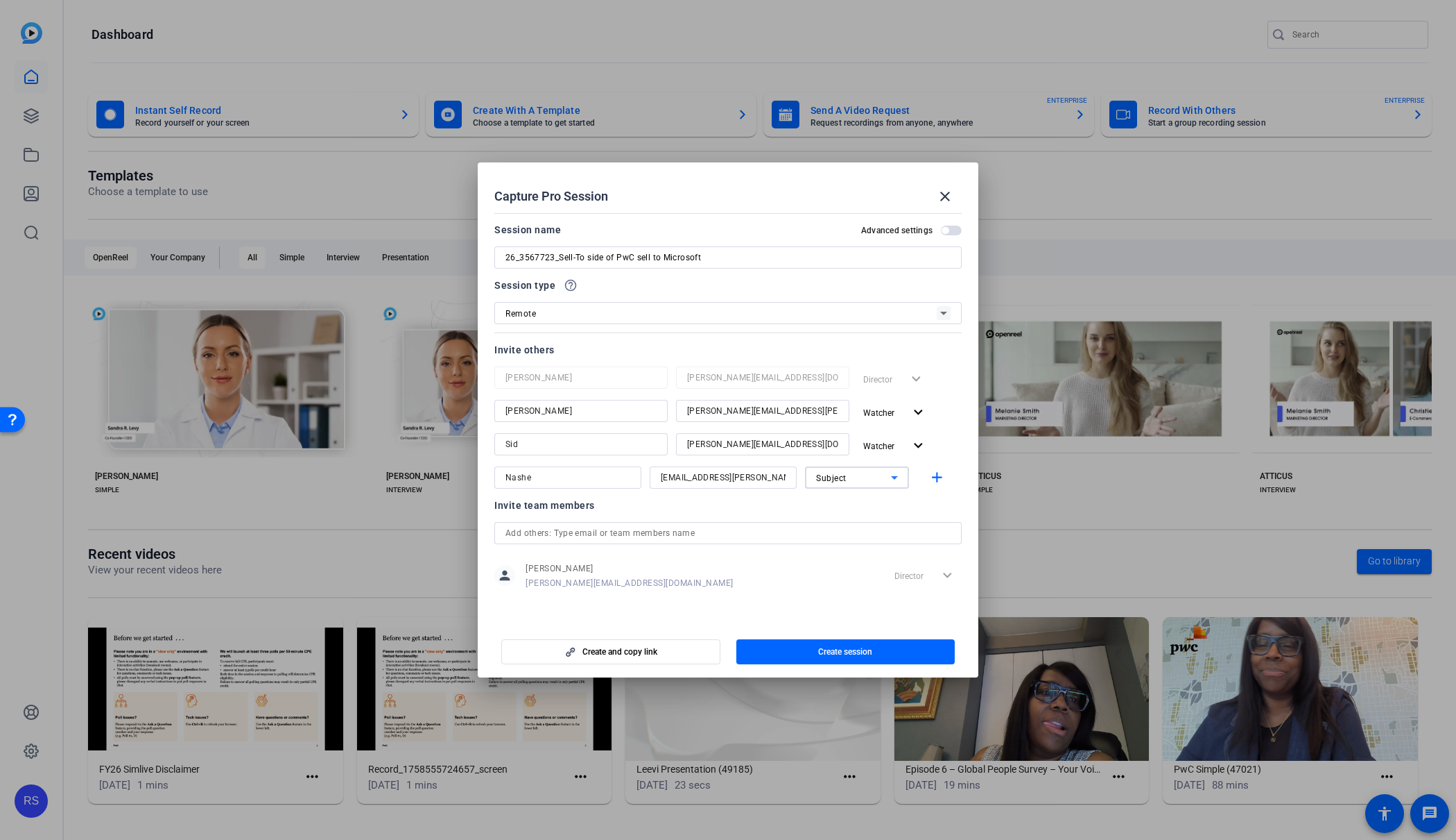
click at [878, 478] on div "Subject" at bounding box center [854, 477] width 75 height 17
click at [860, 523] on mat-option "Watcher" at bounding box center [857, 527] width 104 height 23
click at [771, 259] on input "26_3567723_Sell-To side of PwC sell to Microsoft" at bounding box center [728, 258] width 445 height 17
type input "26_3567723_Sell-To side of PwC sell to Microsoft"
click at [855, 652] on span "Create session" at bounding box center [845, 652] width 54 height 11
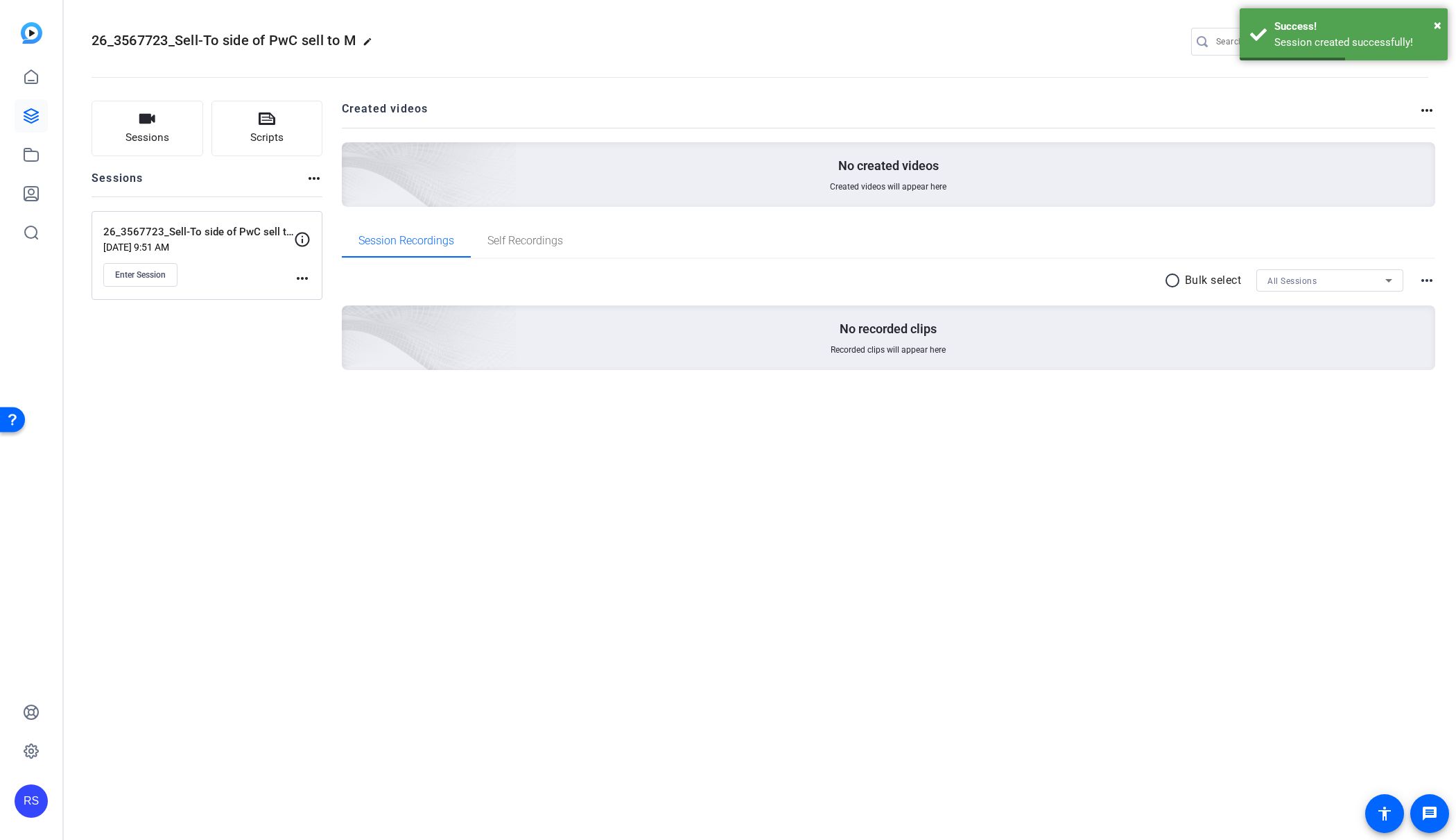
click at [300, 238] on icon at bounding box center [302, 239] width 17 height 17
click at [299, 275] on mat-icon "more_horiz" at bounding box center [302, 279] width 17 height 17
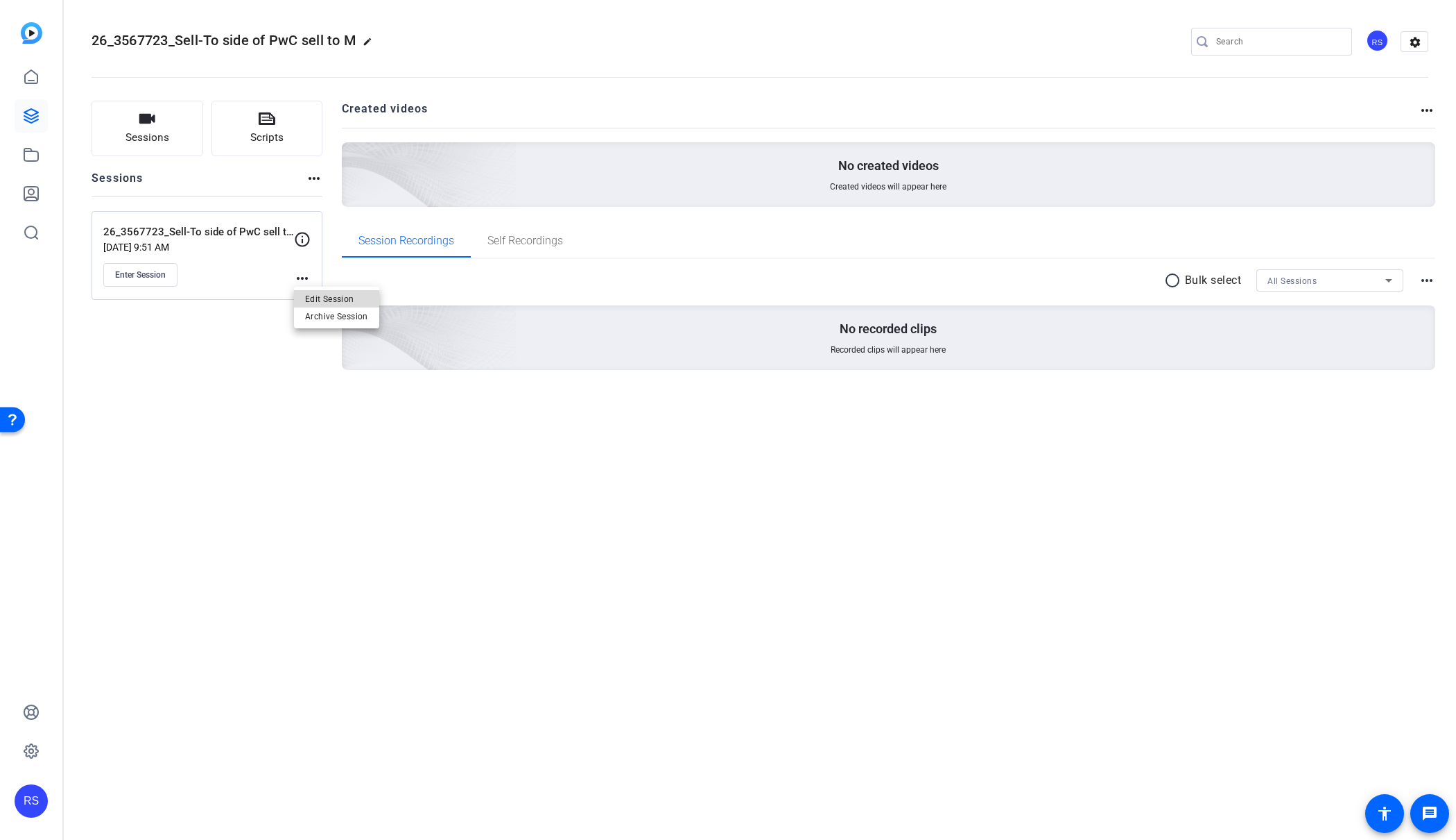
click at [319, 294] on span "Edit Session" at bounding box center [336, 299] width 63 height 17
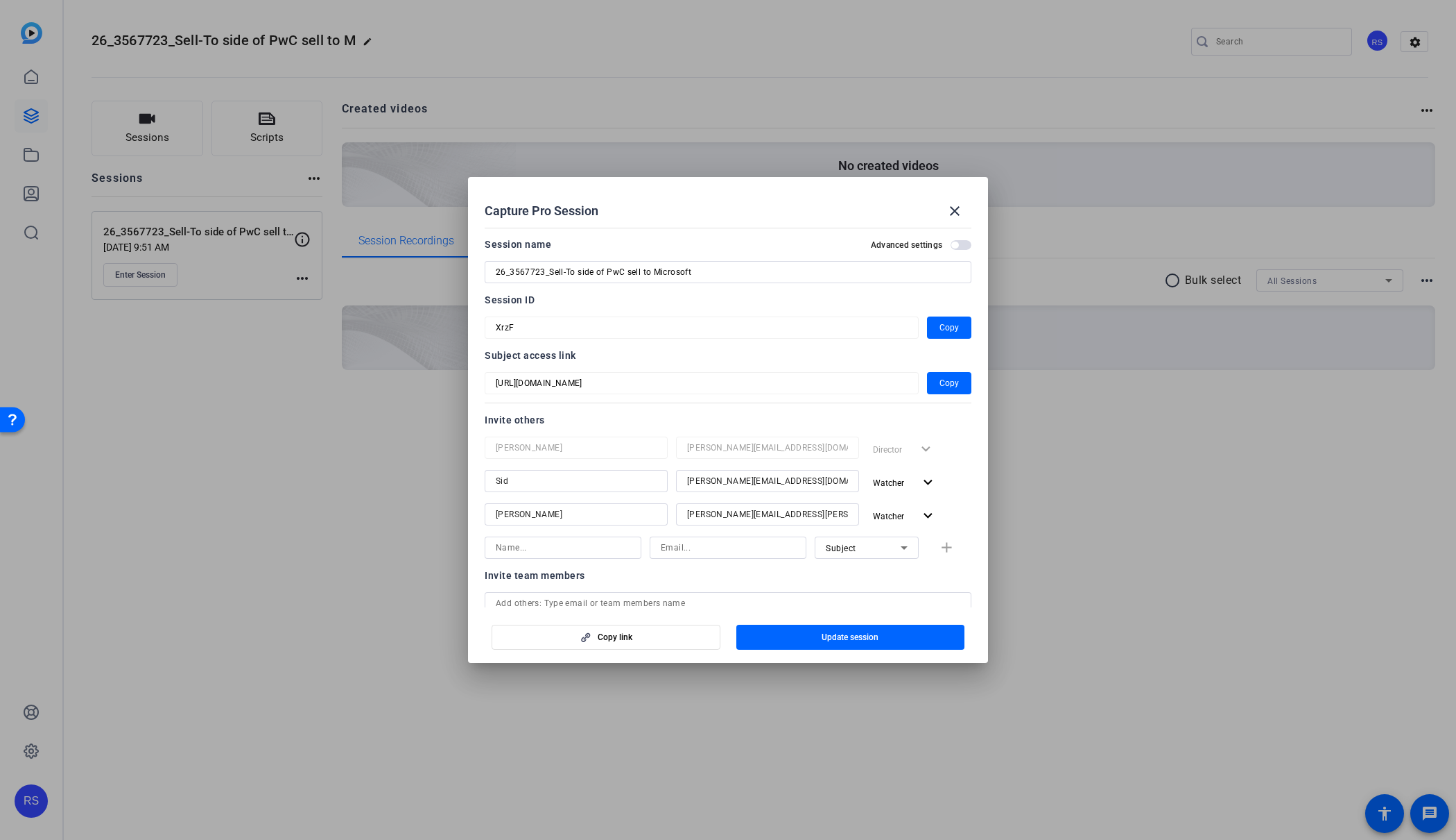
click at [766, 273] on input "26_3567723_Sell-To side of PwC sell to Microsoft" at bounding box center [728, 272] width 465 height 17
type input "26_3567723_Sell-To side of PwC sell to Microsoft - [PERSON_NAME]"
drag, startPoint x: 855, startPoint y: 638, endPoint x: 832, endPoint y: 615, distance: 32.5
click at [855, 638] on span "Update session" at bounding box center [850, 638] width 56 height 11
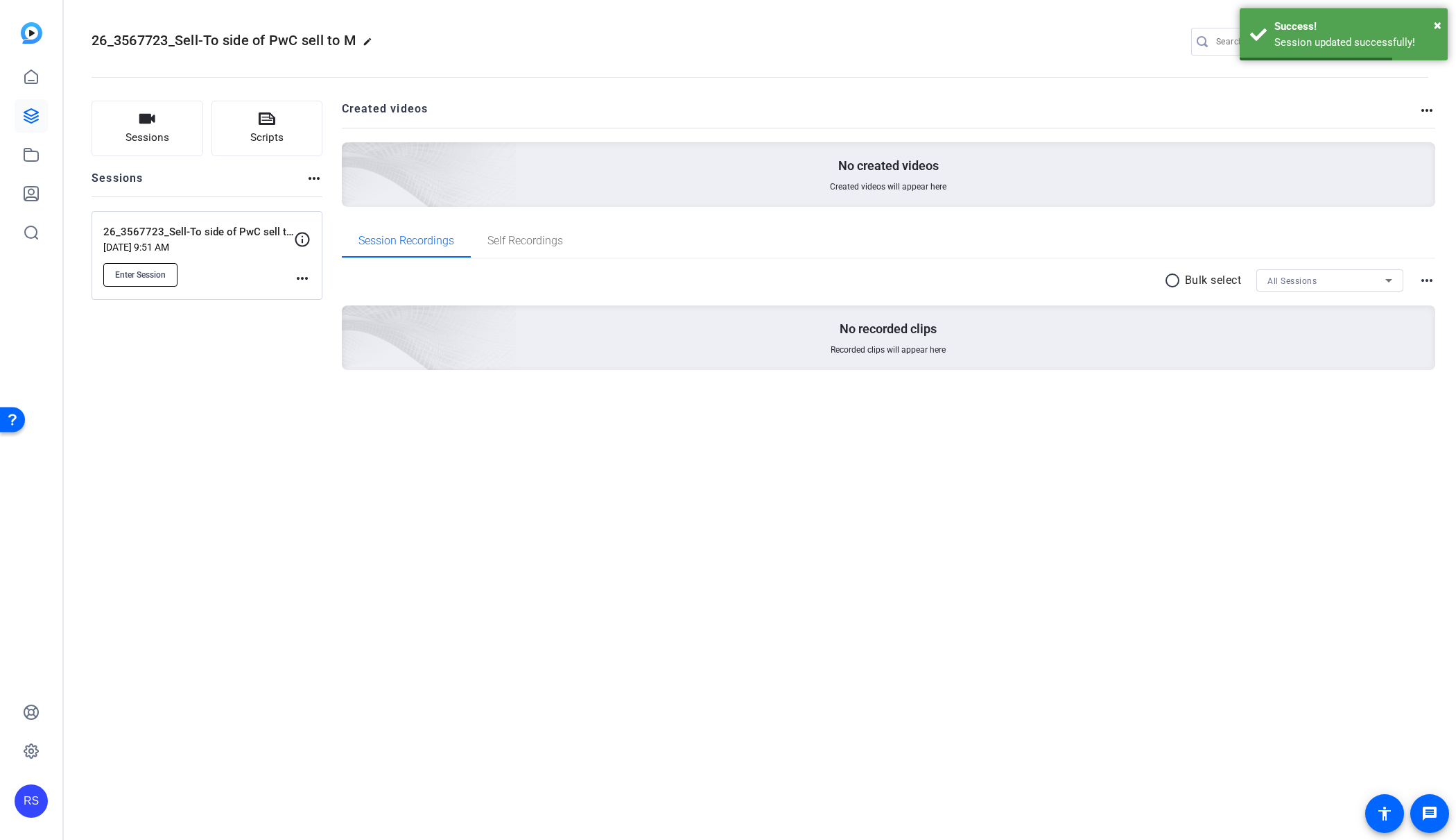
click at [160, 270] on span "Enter Session" at bounding box center [140, 275] width 51 height 11
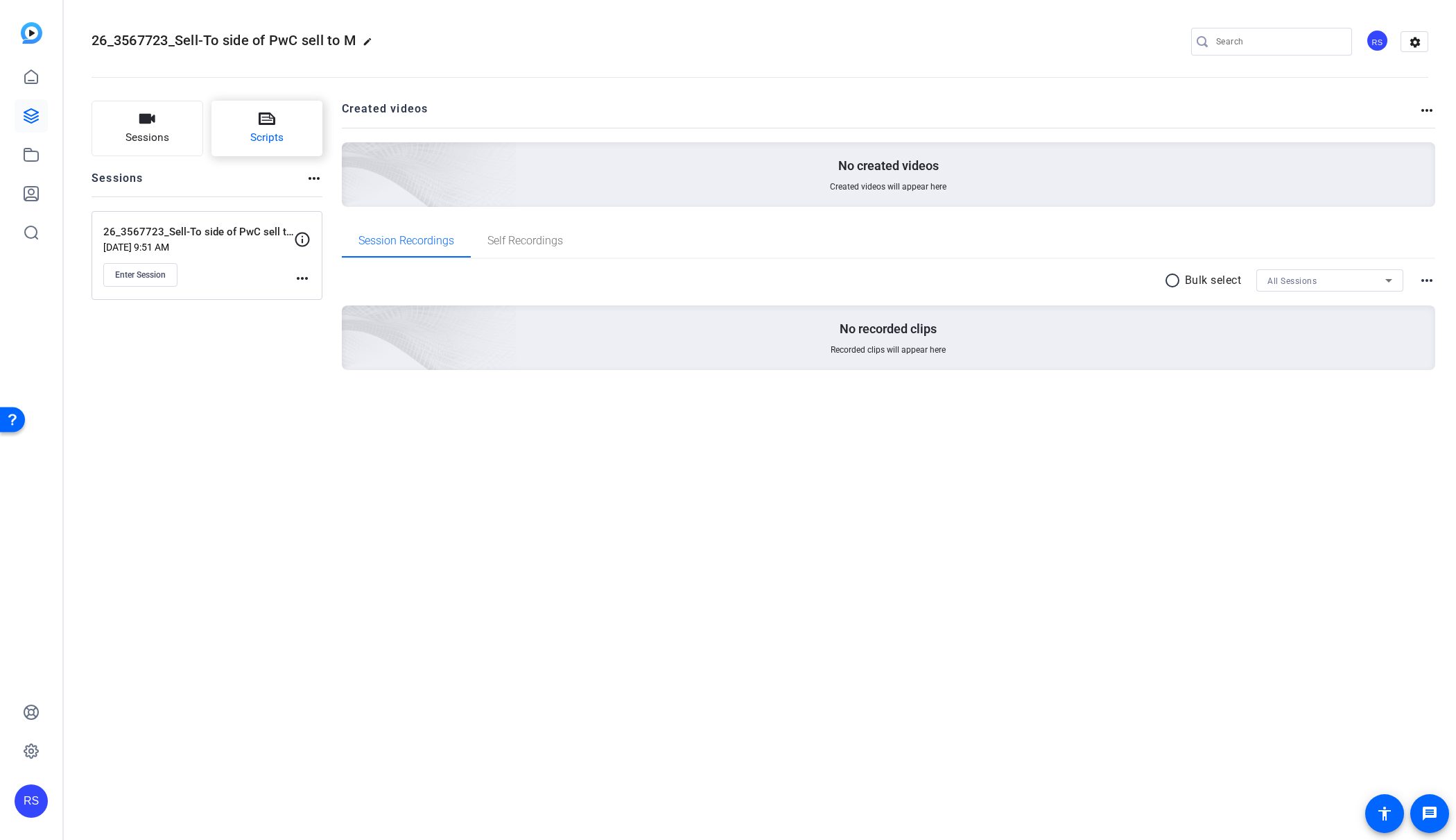
click at [286, 135] on button "Scripts" at bounding box center [267, 128] width 112 height 56
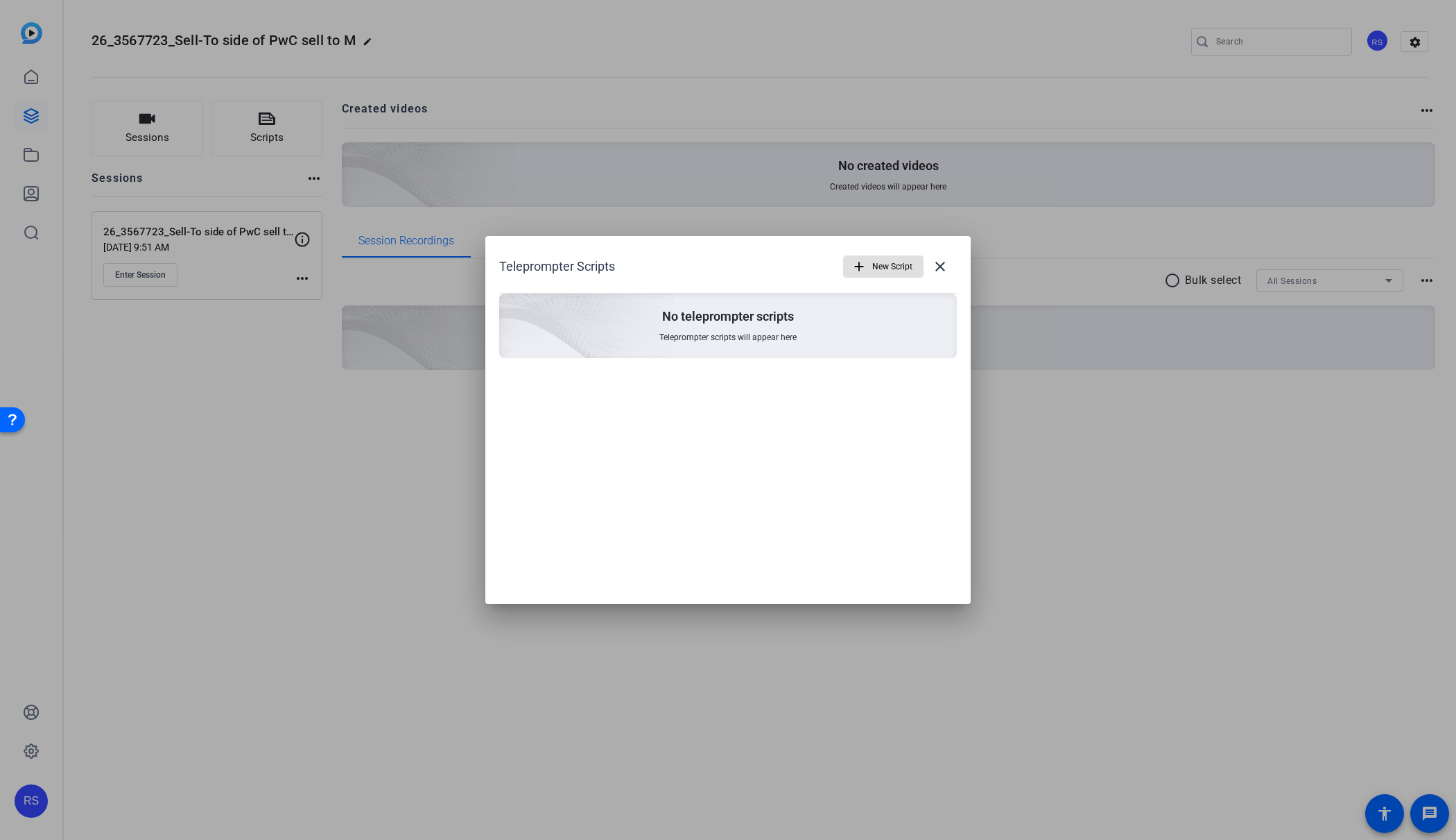
click at [884, 269] on span "New Script" at bounding box center [892, 267] width 40 height 26
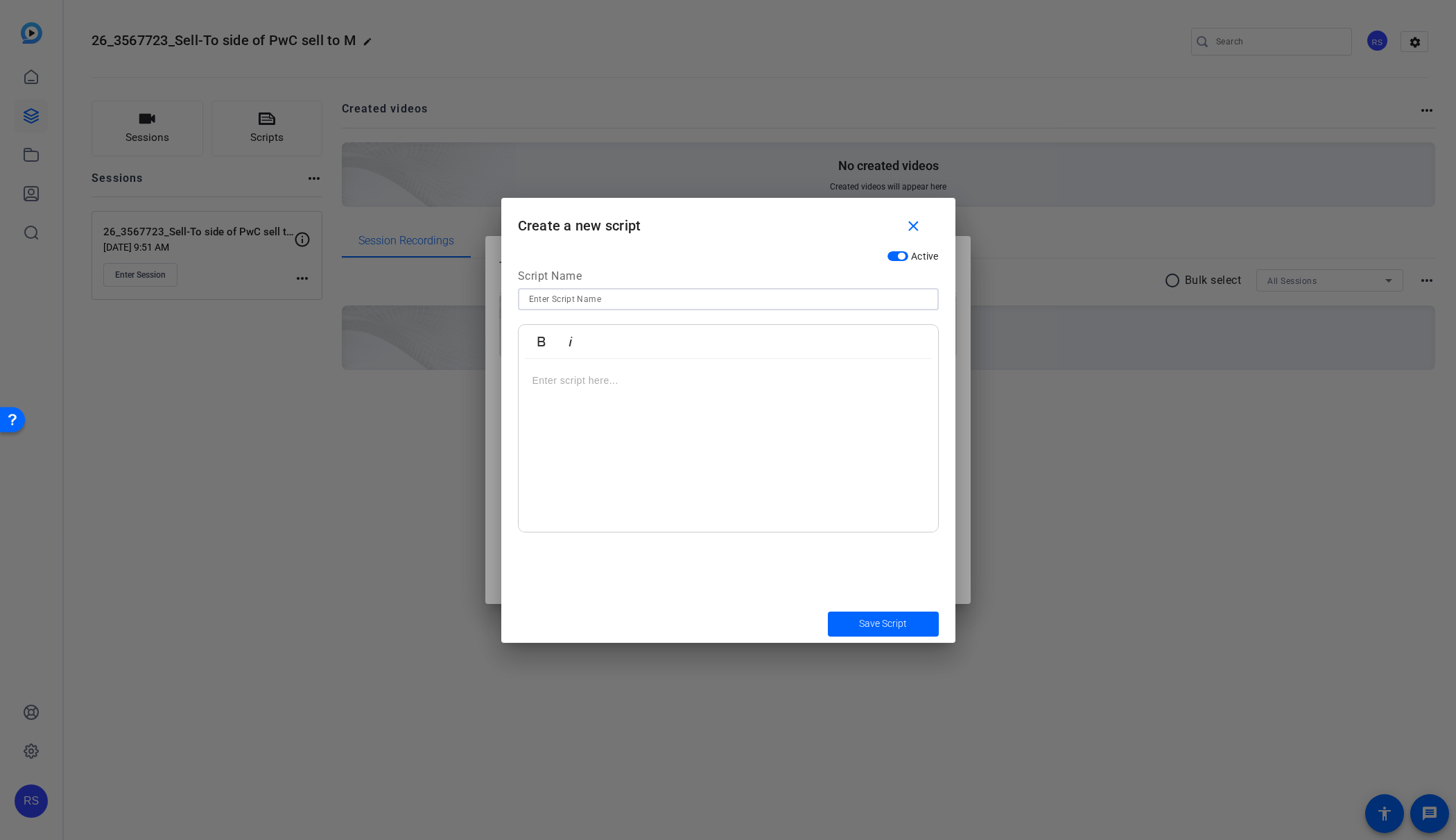
click at [655, 292] on input at bounding box center [728, 299] width 399 height 17
type input "[PERSON_NAME]"
click at [684, 395] on div at bounding box center [728, 445] width 420 height 173
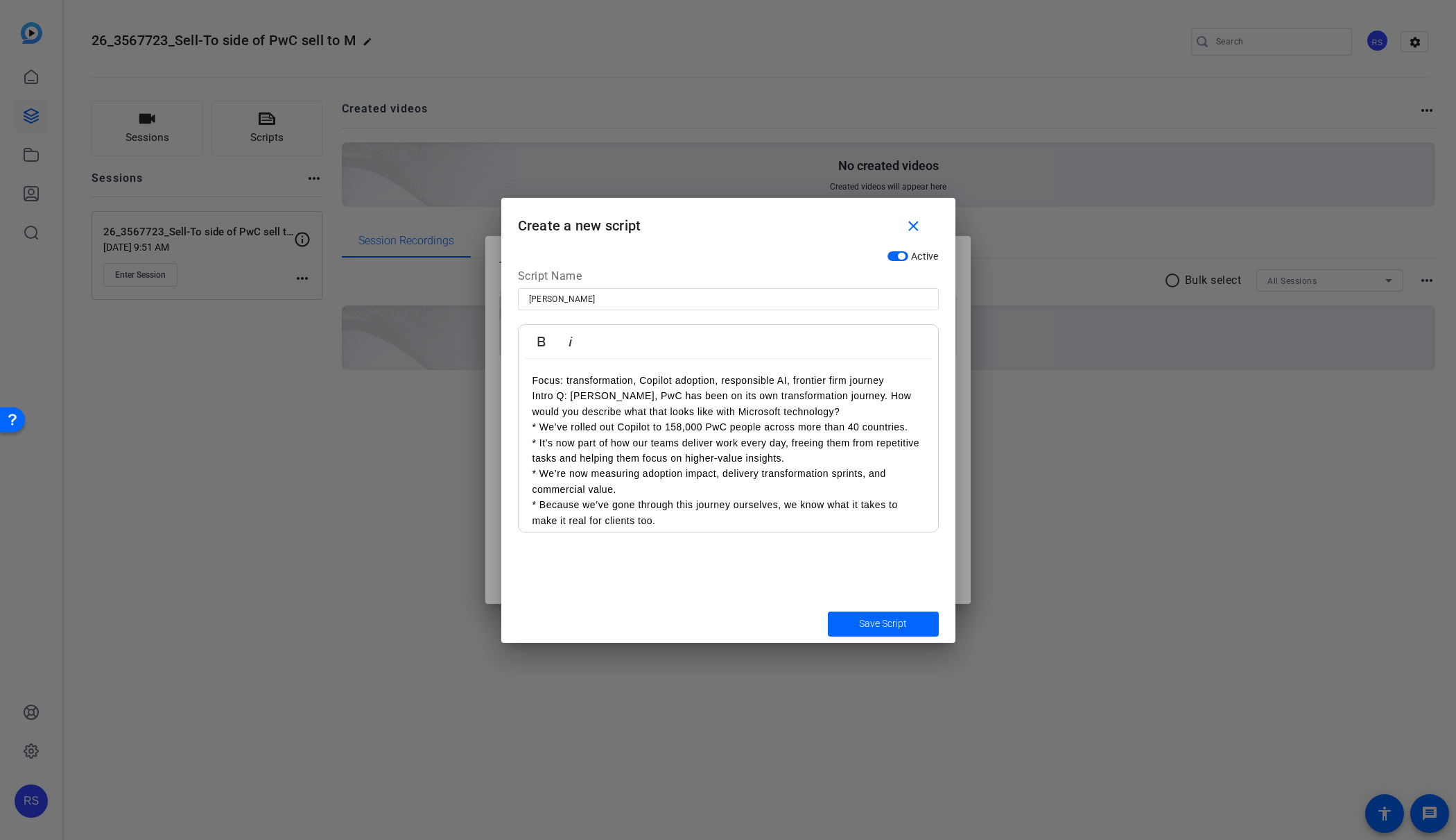
click at [530, 395] on div "Focus: transformation, Copilot adoption, responsible AI, frontier firm journey …" at bounding box center [728, 737] width 420 height 758
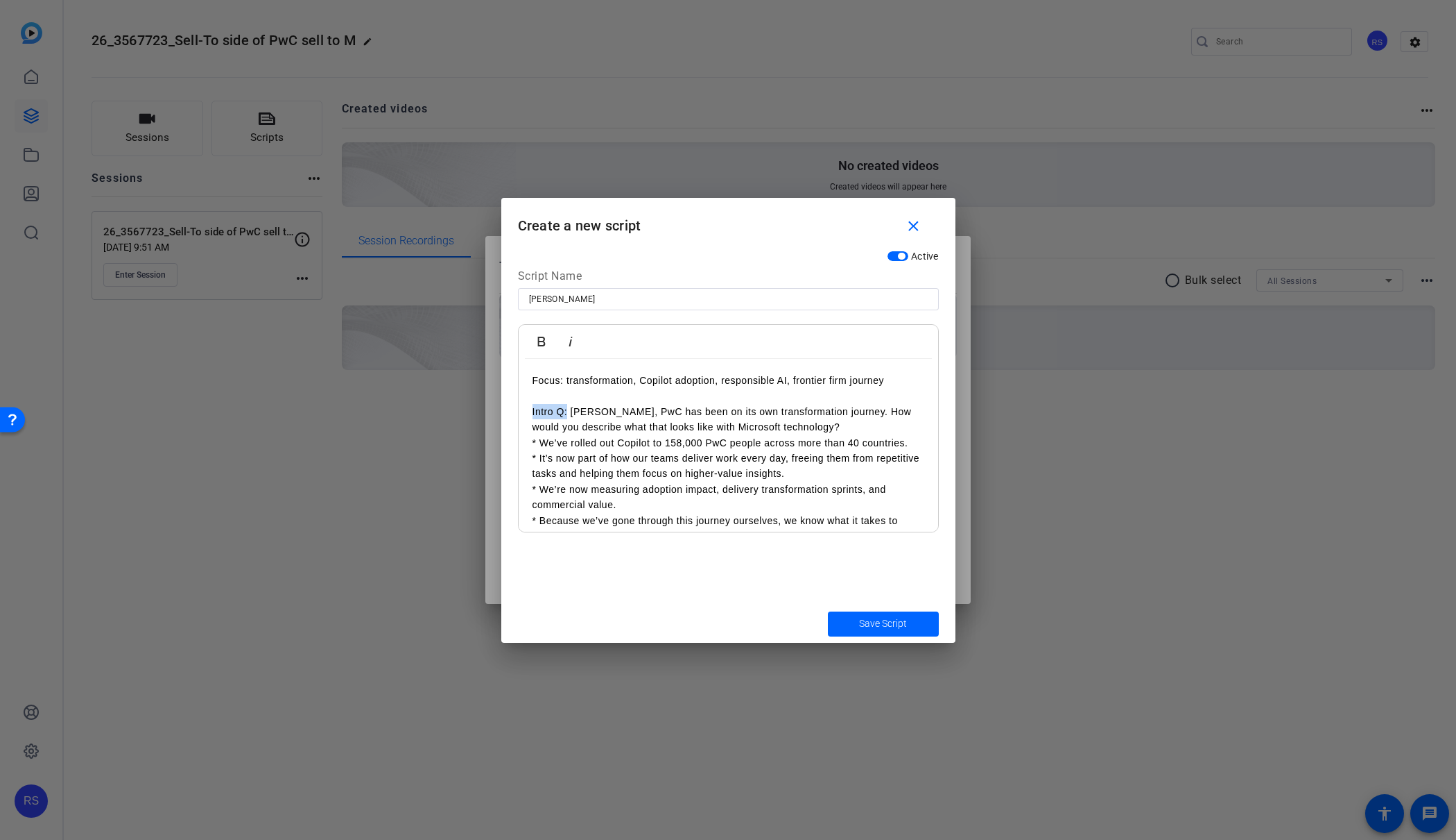
drag, startPoint x: 568, startPoint y: 412, endPoint x: 488, endPoint y: 408, distance: 80.1
click at [488, 408] on div "Teleprompter Scripts add New Script close No teleprompter scripts Teleprompter …" at bounding box center [728, 420] width 1456 height 840
drag, startPoint x: 753, startPoint y: 424, endPoint x: 576, endPoint y: 407, distance: 177.8
click at [576, 407] on p "[PERSON_NAME], PwC has been on its own transformation journey. How would you de…" at bounding box center [728, 419] width 392 height 31
click at [552, 411] on p "[PERSON_NAME], PwC has been on its own transformation journey. How would you de…" at bounding box center [728, 419] width 392 height 31
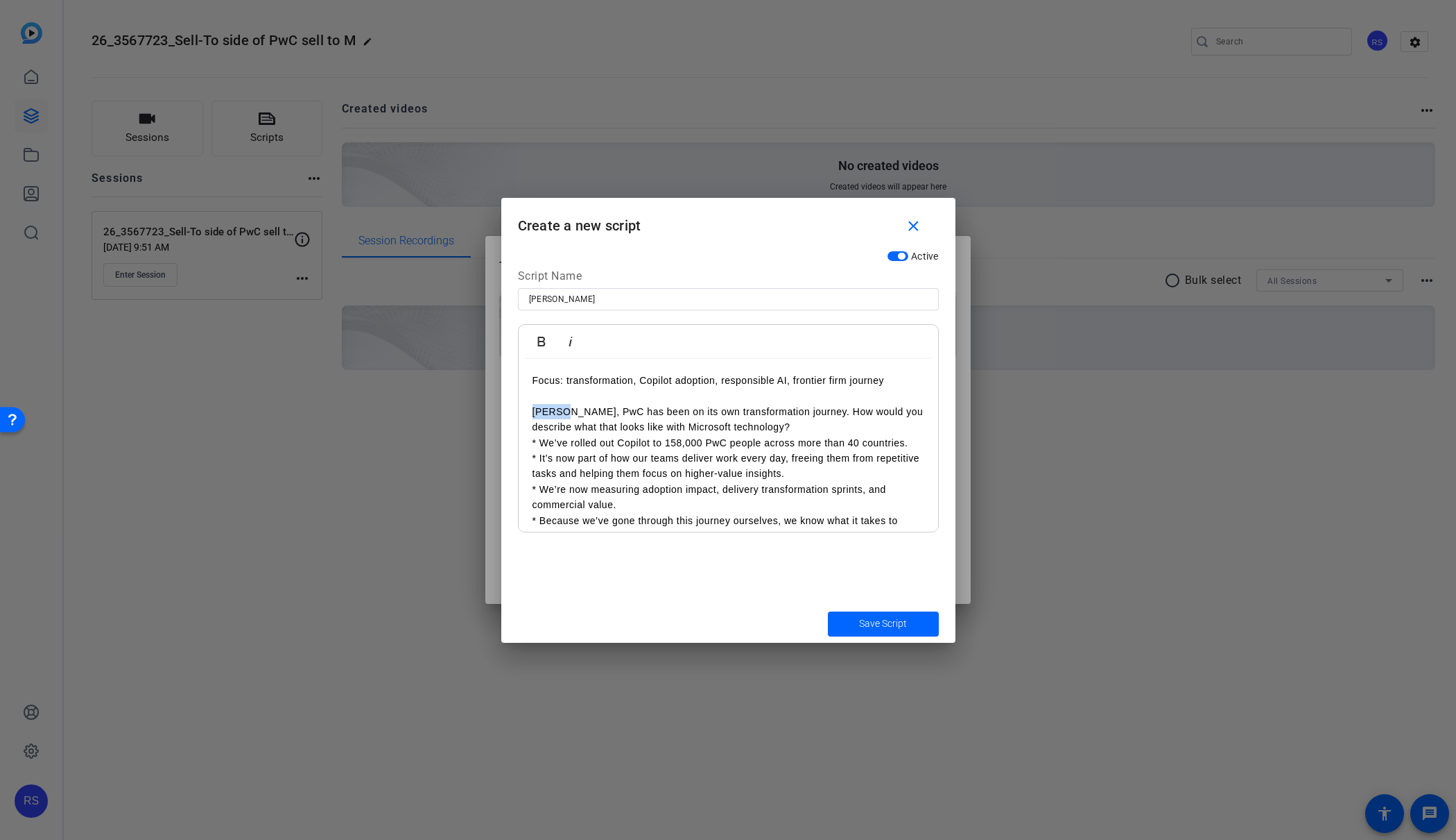
drag, startPoint x: 557, startPoint y: 410, endPoint x: 501, endPoint y: 404, distance: 56.3
click at [500, 406] on div "Teleprompter Scripts add New Script close No teleprompter scripts Teleprompter …" at bounding box center [728, 420] width 1456 height 840
click at [708, 425] on p "PwC has been on its own transformation journey. How would you describe what tha…" at bounding box center [728, 419] width 392 height 31
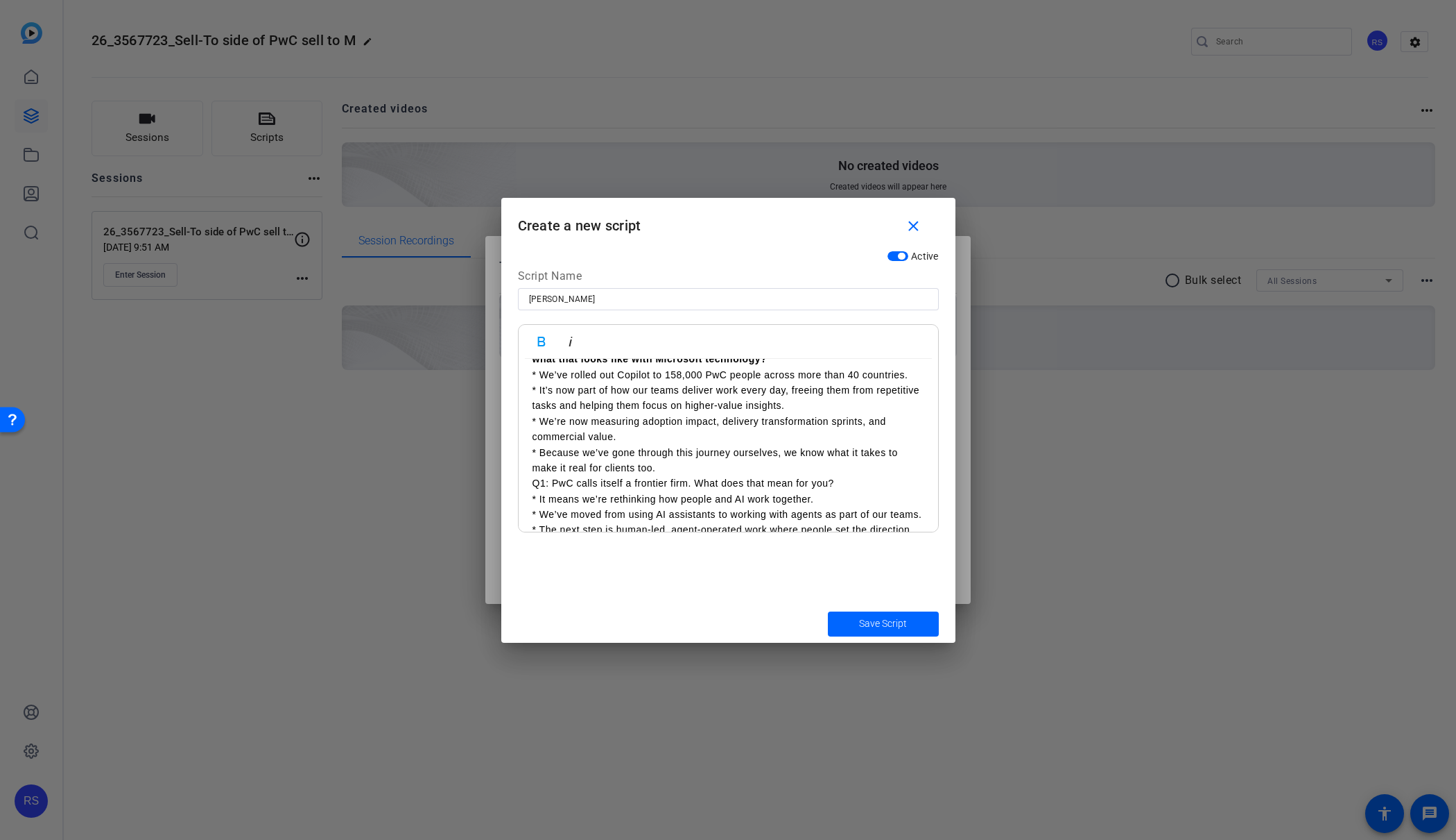
scroll to position [113, 0]
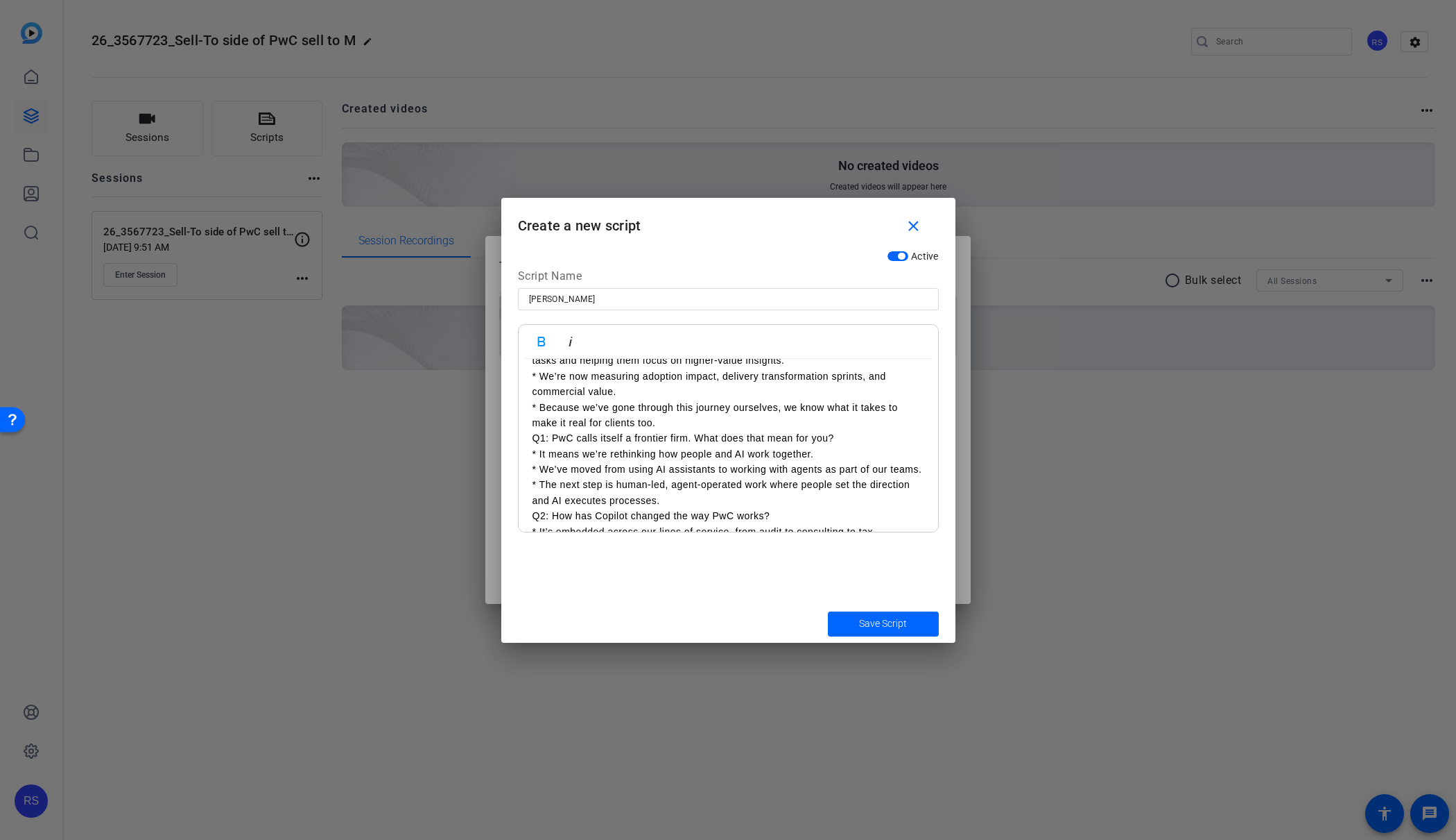
drag, startPoint x: 527, startPoint y: 437, endPoint x: 539, endPoint y: 436, distance: 12.0
click at [527, 437] on div "Focus: transformation, Copilot adoption, responsible AI, frontier firm journey …" at bounding box center [728, 633] width 420 height 774
drag, startPoint x: 552, startPoint y: 452, endPoint x: 488, endPoint y: 450, distance: 64.0
click at [488, 450] on div "Teleprompter Scripts add New Script close No teleprompter scripts Teleprompter …" at bounding box center [728, 420] width 1456 height 840
click at [561, 454] on p "PwC calls itself a frontier firm. What does that mean for you?" at bounding box center [728, 454] width 392 height 15
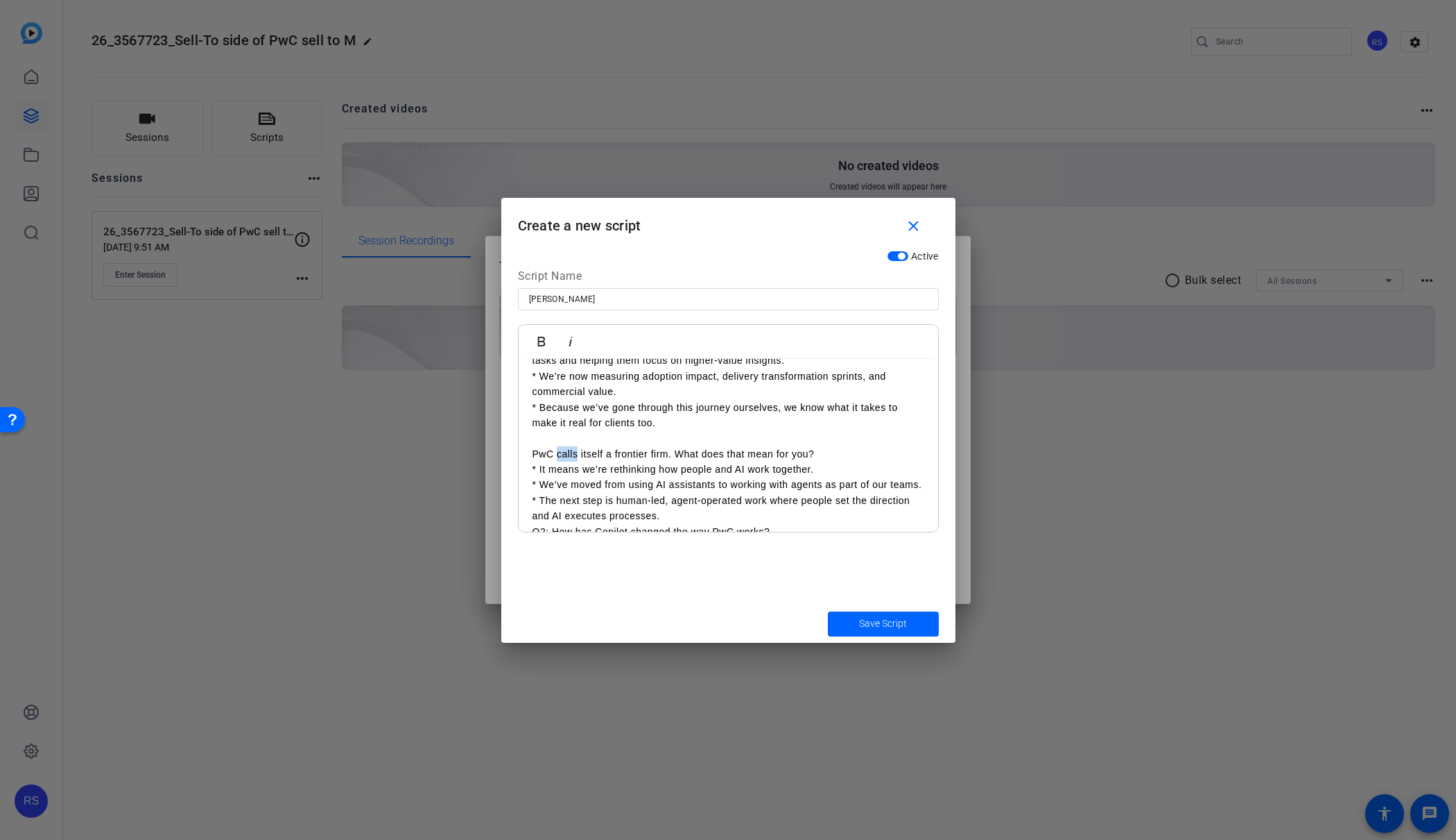
click at [561, 454] on p "PwC calls itself a frontier firm. What does that mean for you?" at bounding box center [728, 454] width 392 height 15
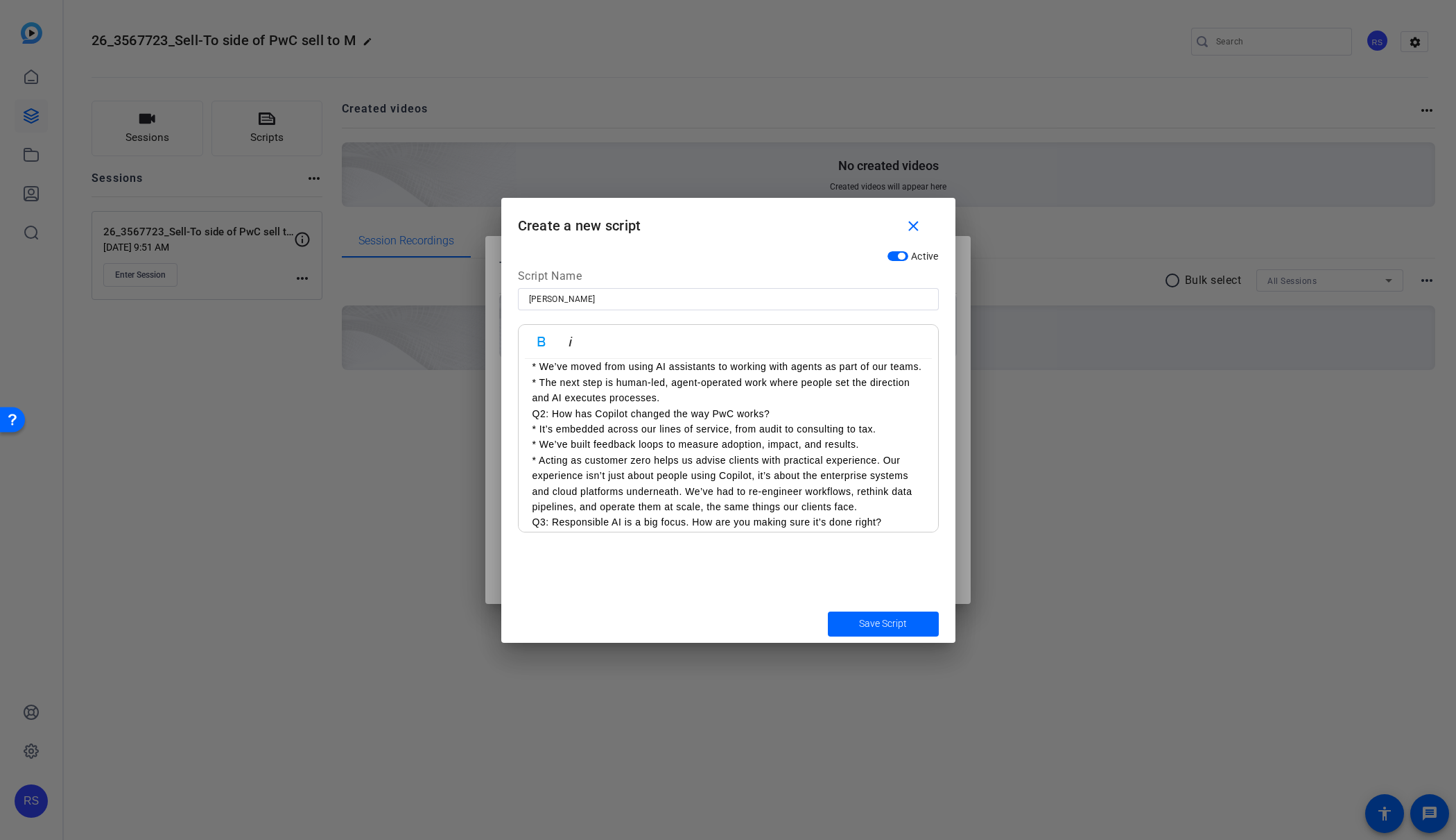
scroll to position [237, 0]
drag, startPoint x: 552, startPoint y: 408, endPoint x: 484, endPoint y: 405, distance: 68.1
click at [484, 405] on div "Teleprompter Scripts add New Script close No teleprompter scripts Teleprompter …" at bounding box center [728, 420] width 1456 height 840
click at [560, 420] on p "How has Copilot changed the way PwC works?" at bounding box center [728, 423] width 392 height 15
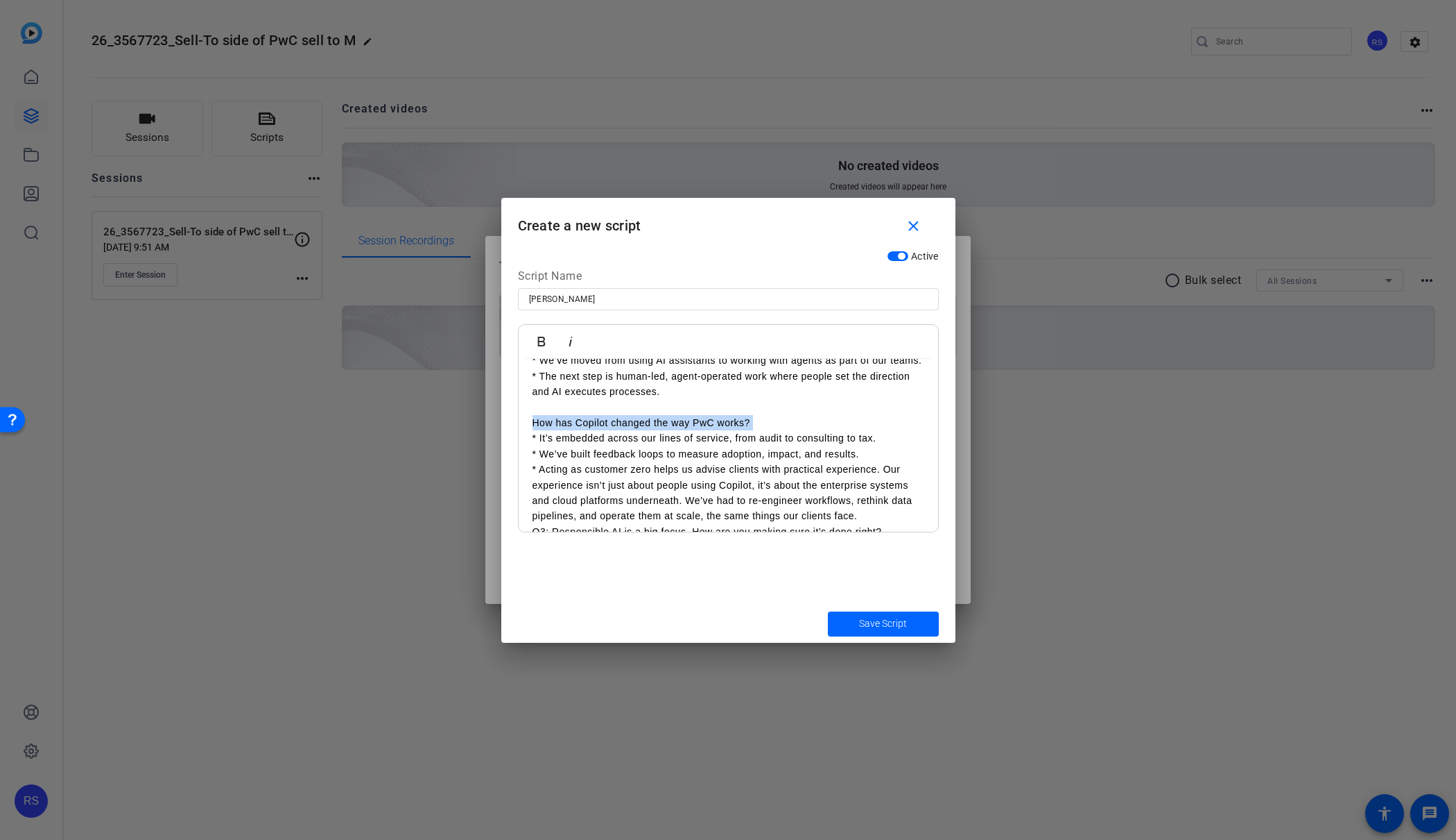
click at [560, 420] on p "How has Copilot changed the way PwC works?" at bounding box center [728, 423] width 392 height 15
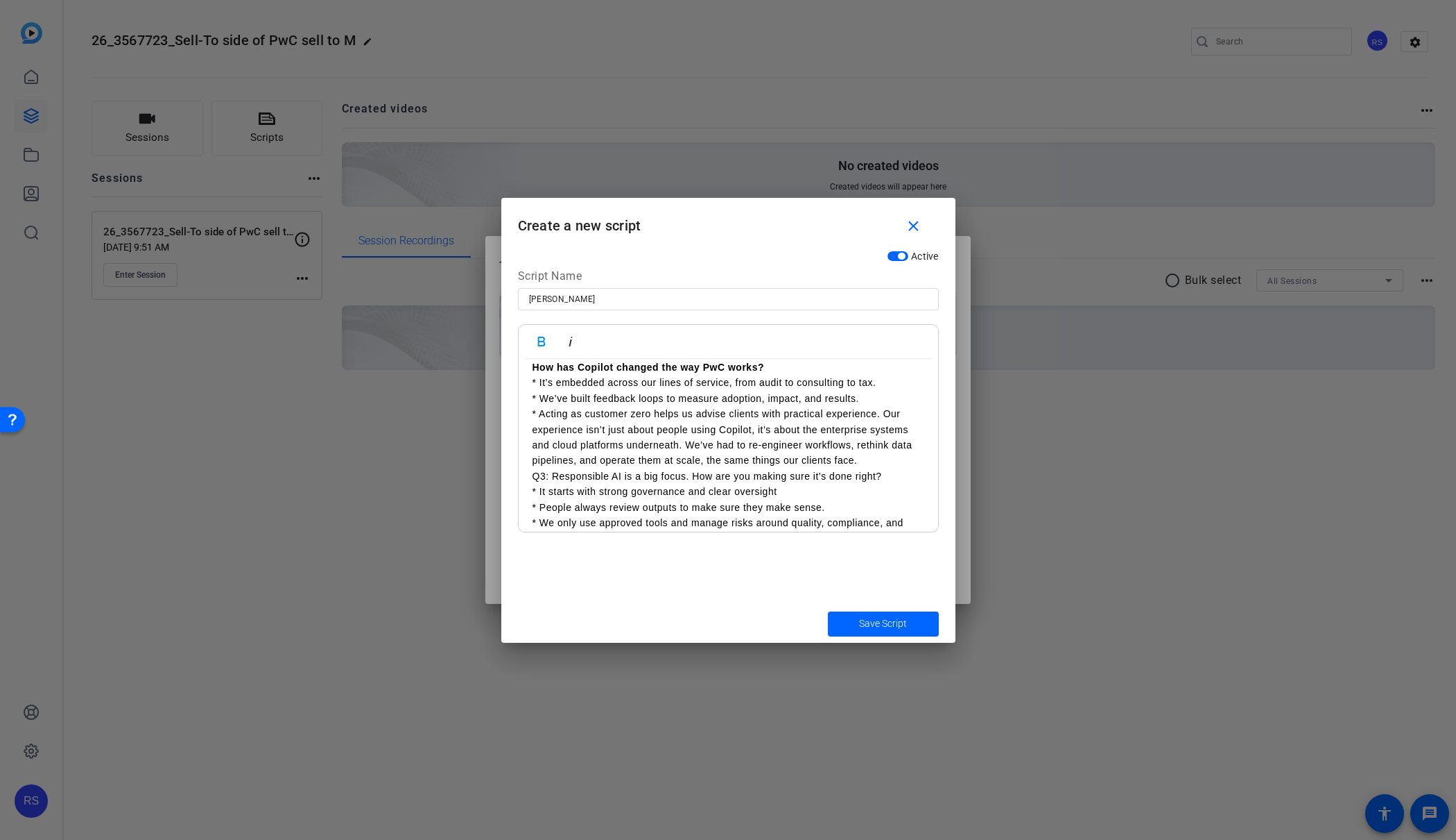
scroll to position [302, 0]
drag, startPoint x: 552, startPoint y: 464, endPoint x: 495, endPoint y: 462, distance: 57.0
click at [495, 462] on div "Teleprompter Scripts add New Script close No teleprompter scripts Teleprompter …" at bounding box center [728, 420] width 1456 height 840
click at [613, 481] on p "Responsible AI is a big focus. How are you making sure it’s done right?" at bounding box center [728, 482] width 392 height 15
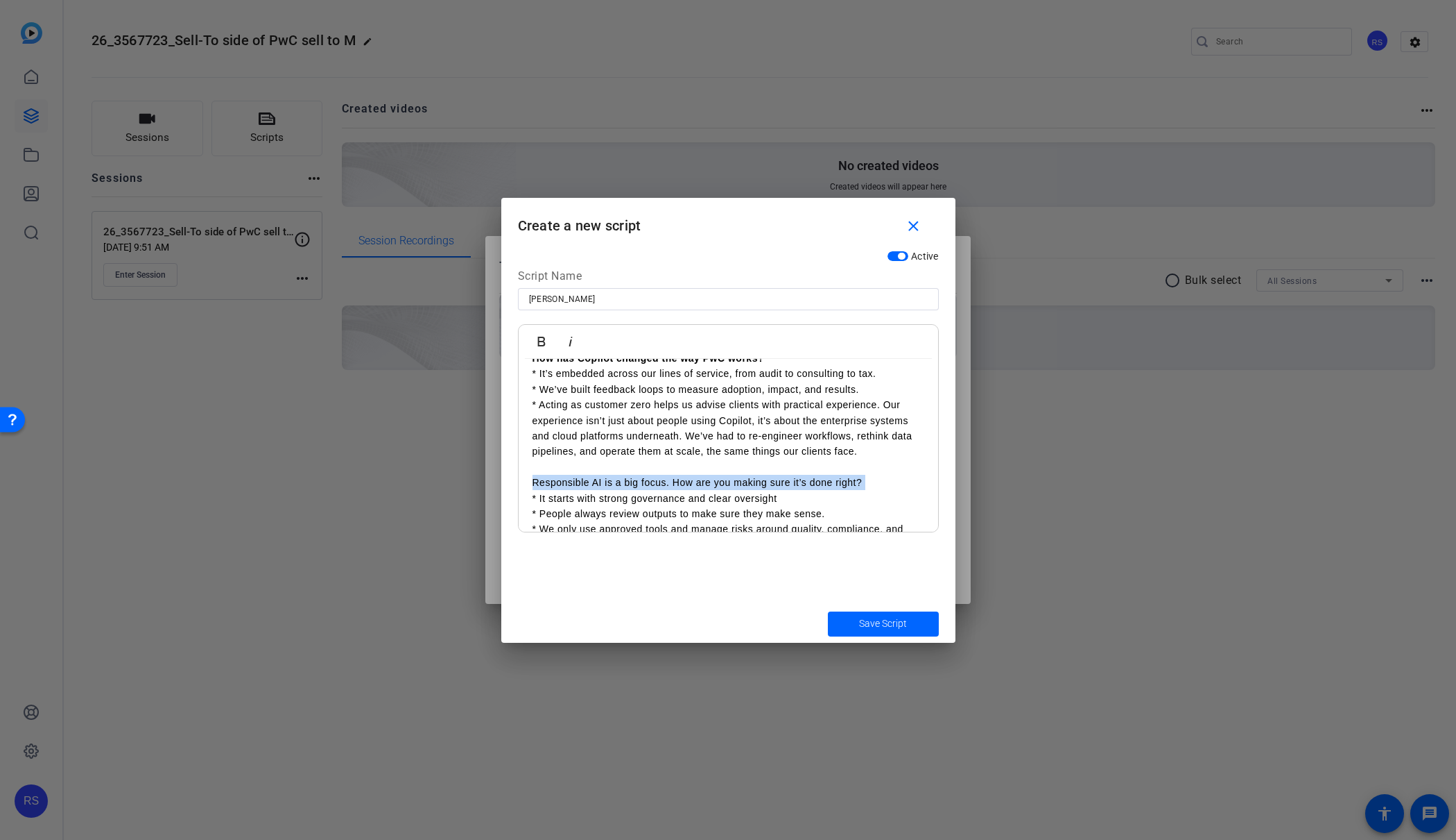
click at [613, 481] on p "Responsible AI is a big focus. How are you making sure it’s done right?" at bounding box center [728, 482] width 392 height 15
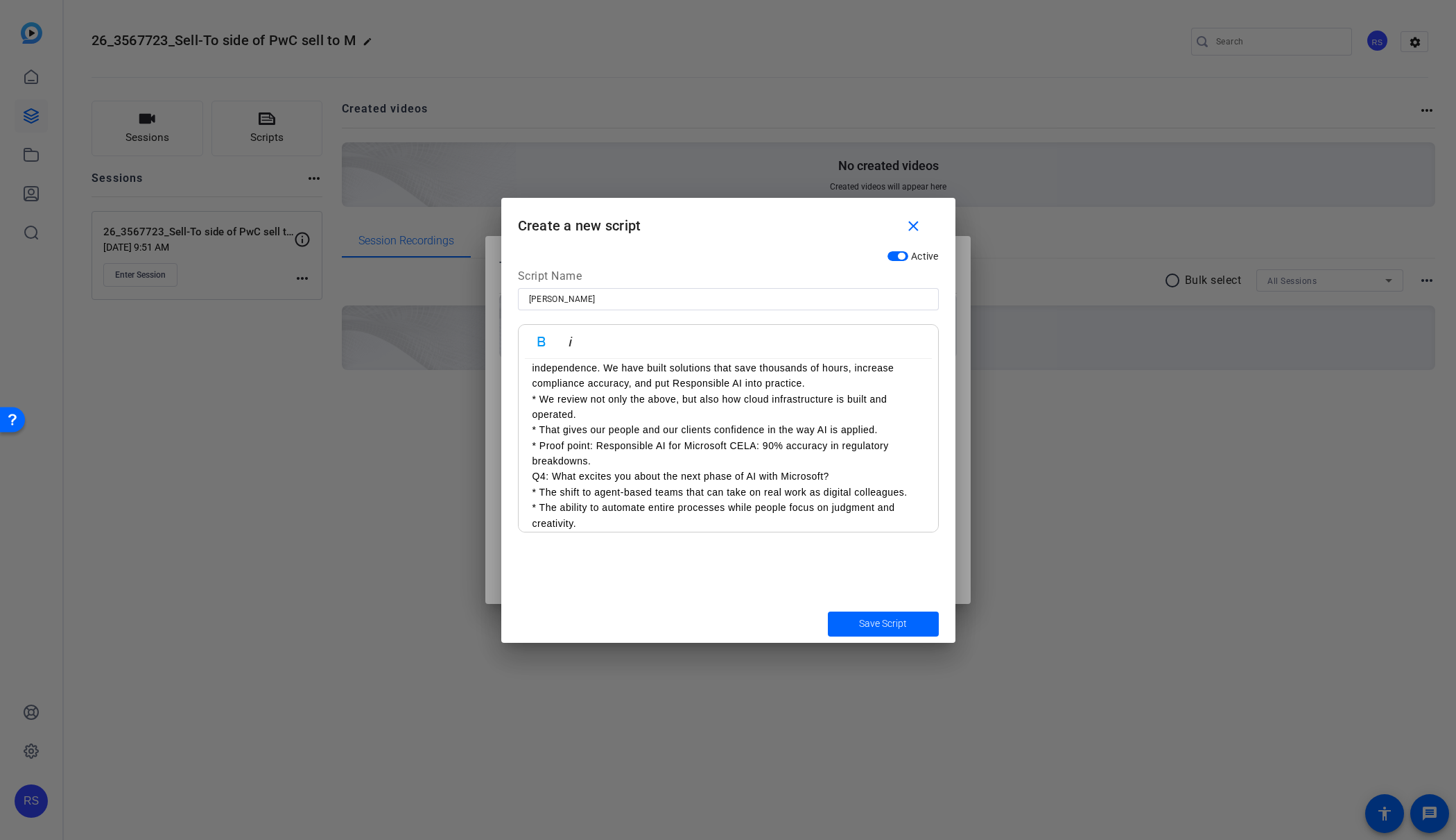
scroll to position [491, 0]
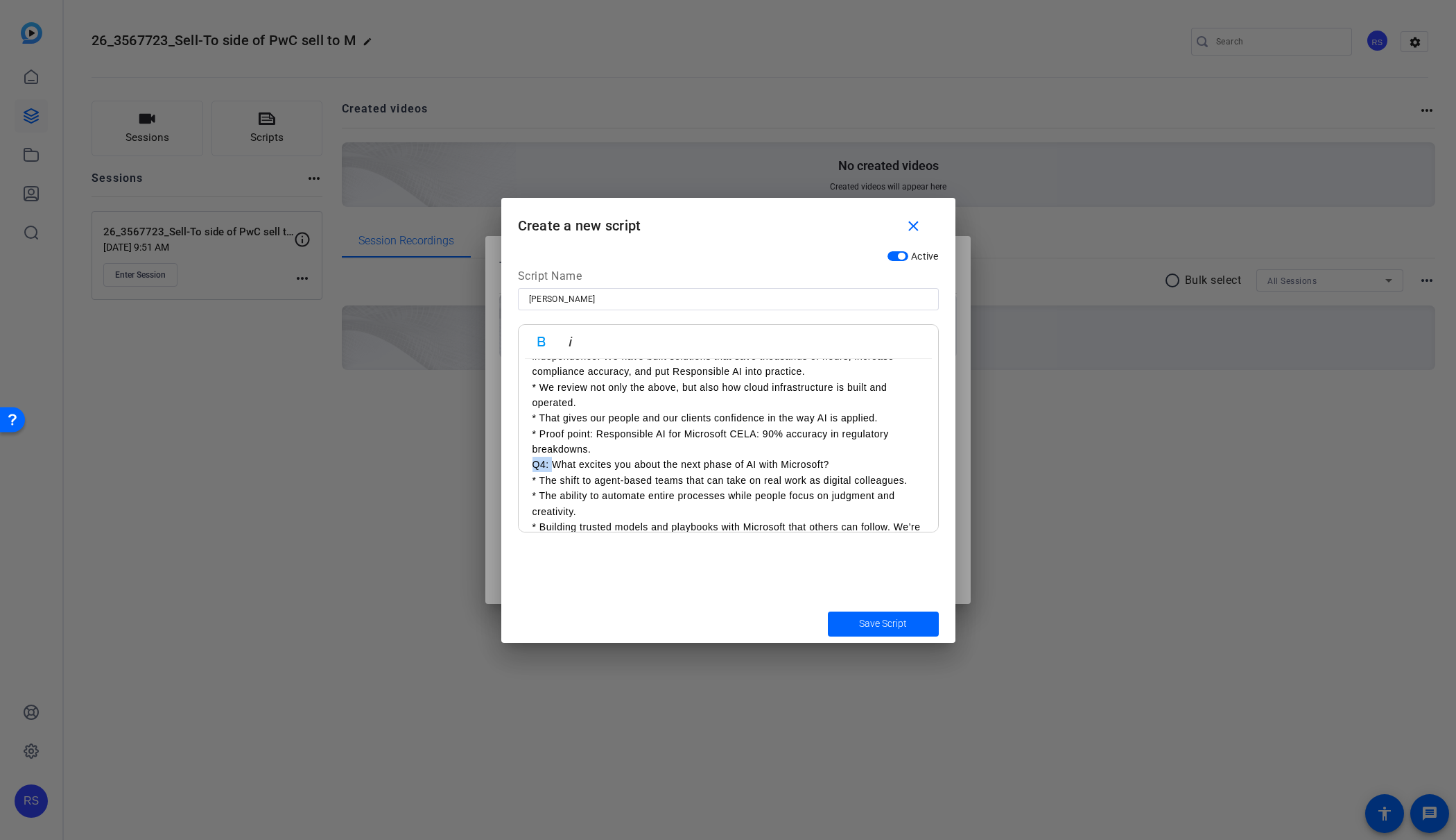
drag, startPoint x: 552, startPoint y: 465, endPoint x: 486, endPoint y: 460, distance: 66.2
click at [486, 460] on div "Teleprompter Scripts add New Script close No teleprompter scripts Teleprompter …" at bounding box center [728, 420] width 1456 height 840
click at [681, 479] on p "What excites you about the next phase of AI with Microsoft?" at bounding box center [728, 480] width 392 height 15
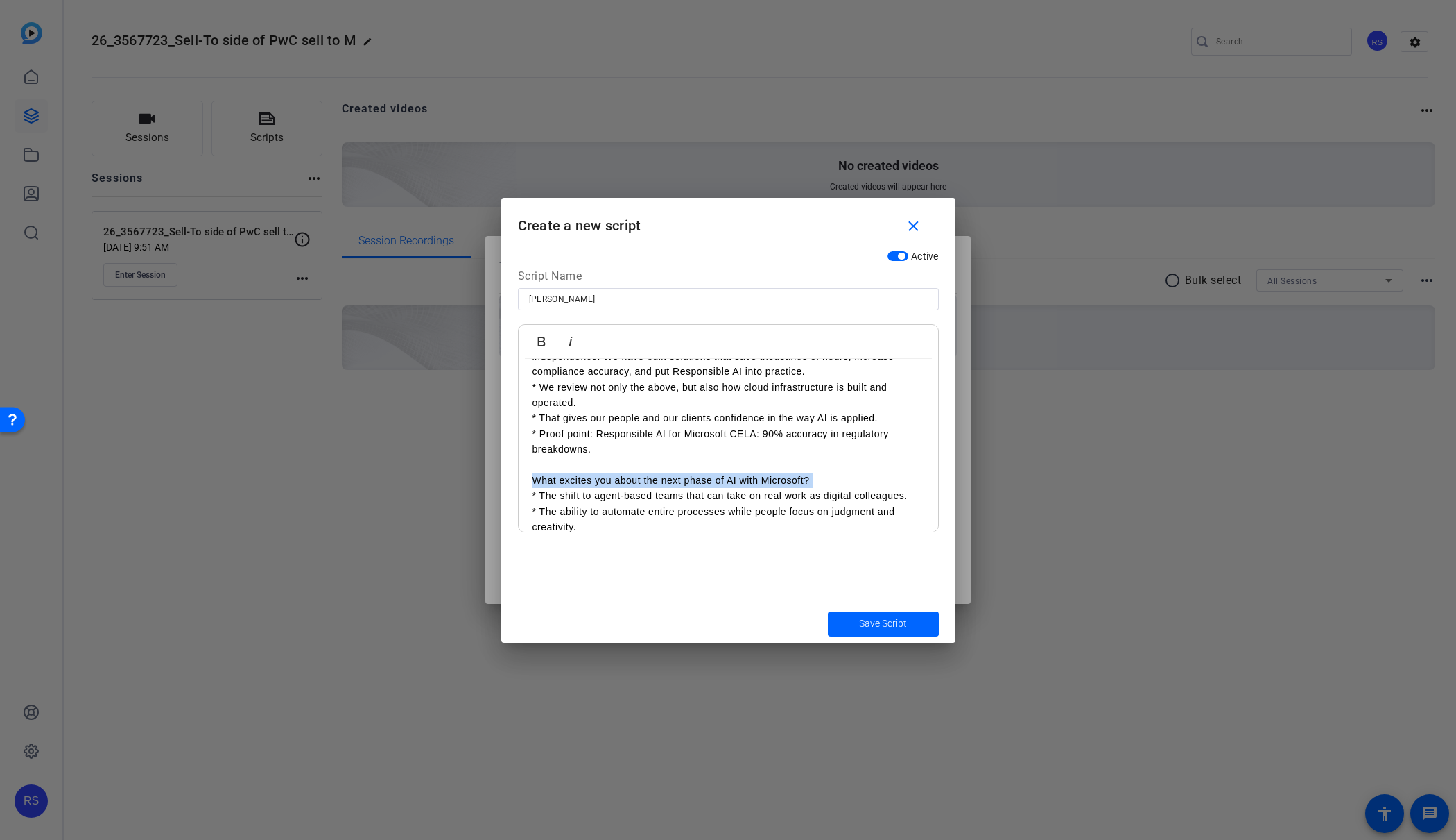
click at [681, 479] on p "What excites you about the next phase of AI with Microsoft?" at bounding box center [728, 480] width 392 height 15
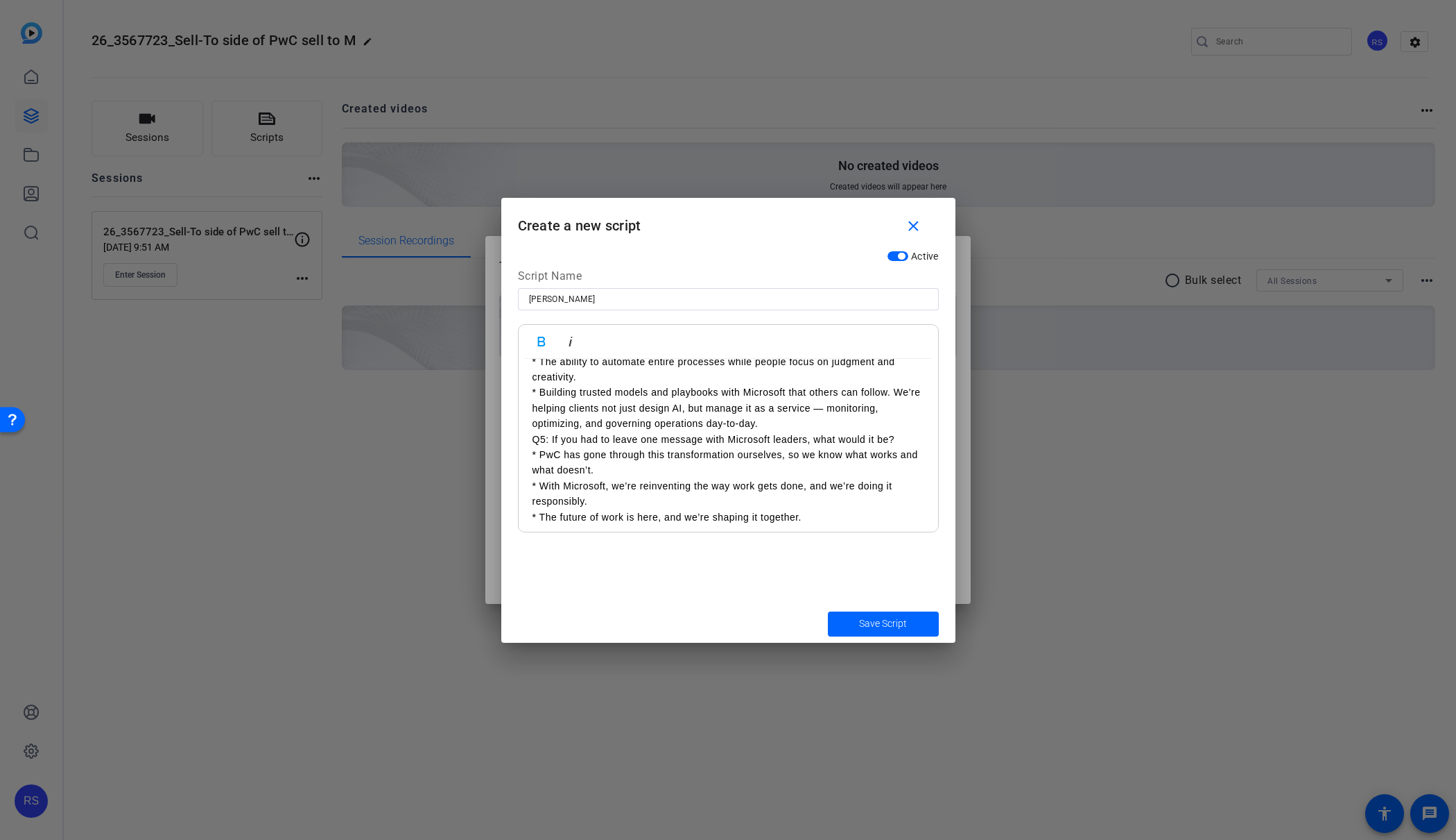
scroll to position [662, 0]
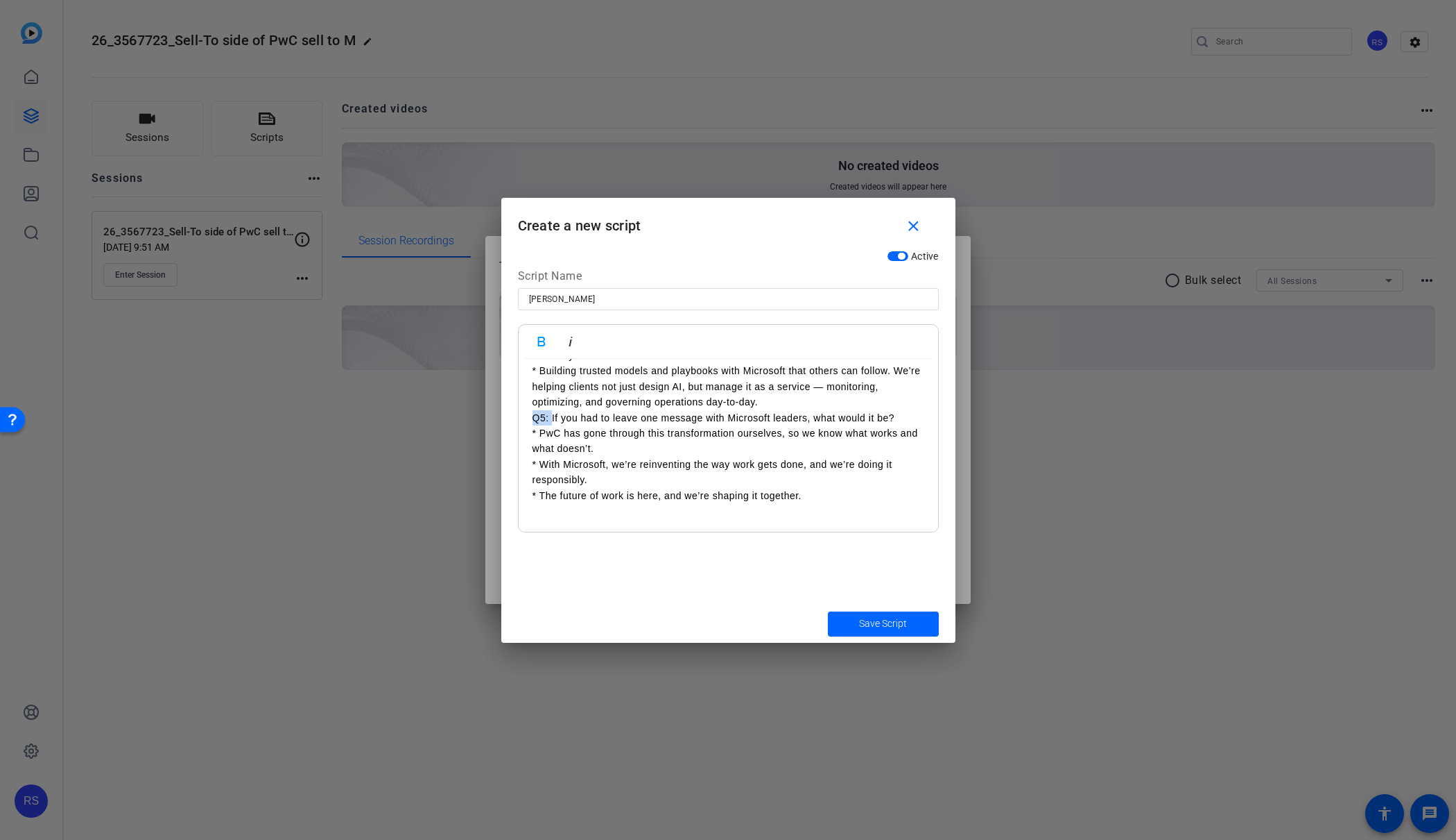
drag, startPoint x: 550, startPoint y: 418, endPoint x: 475, endPoint y: 414, distance: 75.1
click at [475, 414] on div "Teleprompter Scripts add New Script close No teleprompter scripts Teleprompter …" at bounding box center [728, 420] width 1456 height 840
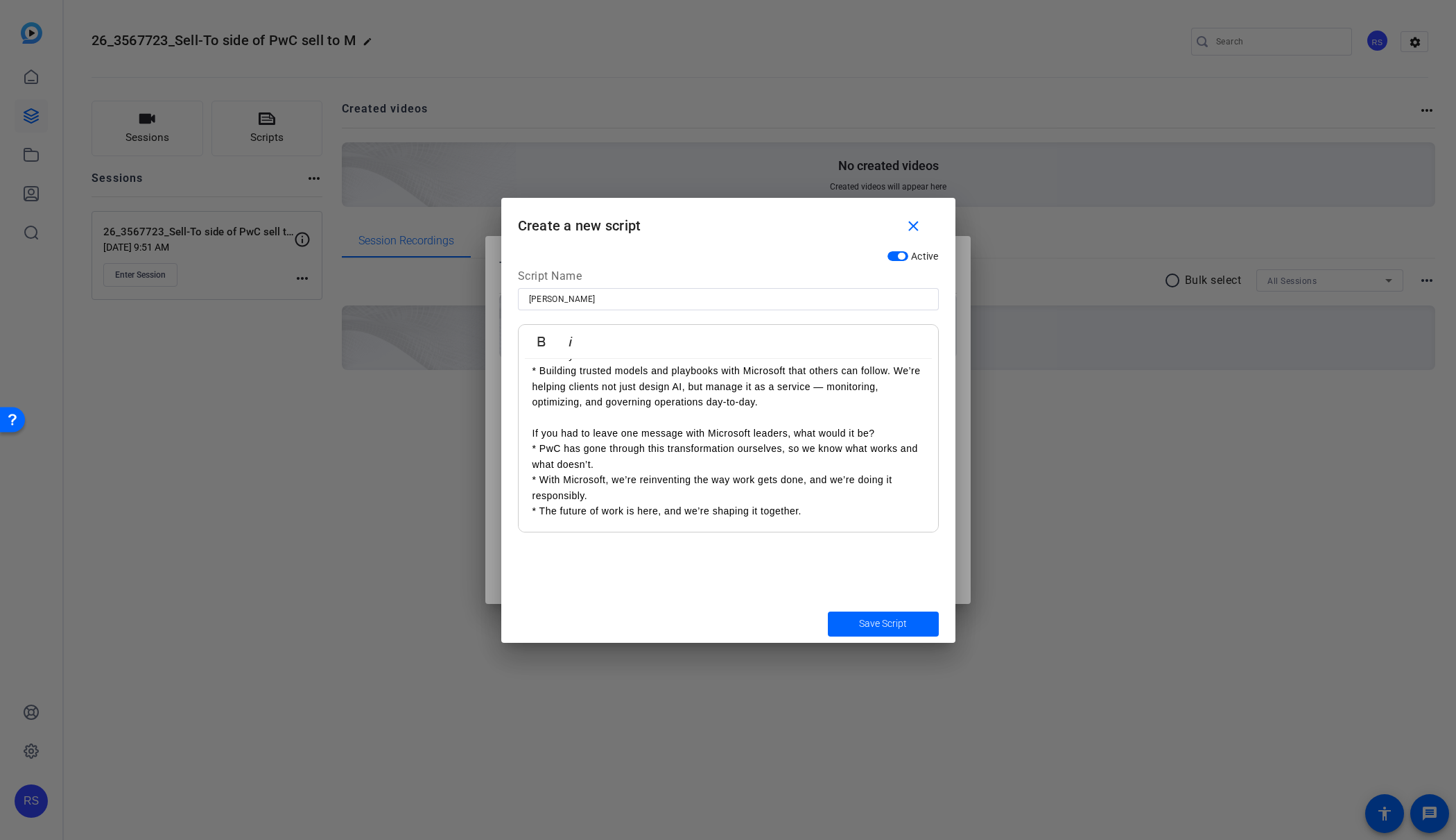
click at [612, 430] on p "If you had to leave one message with Microsoft leaders, what would it be?" at bounding box center [728, 433] width 392 height 15
click at [885, 626] on span "Save Script" at bounding box center [883, 622] width 48 height 14
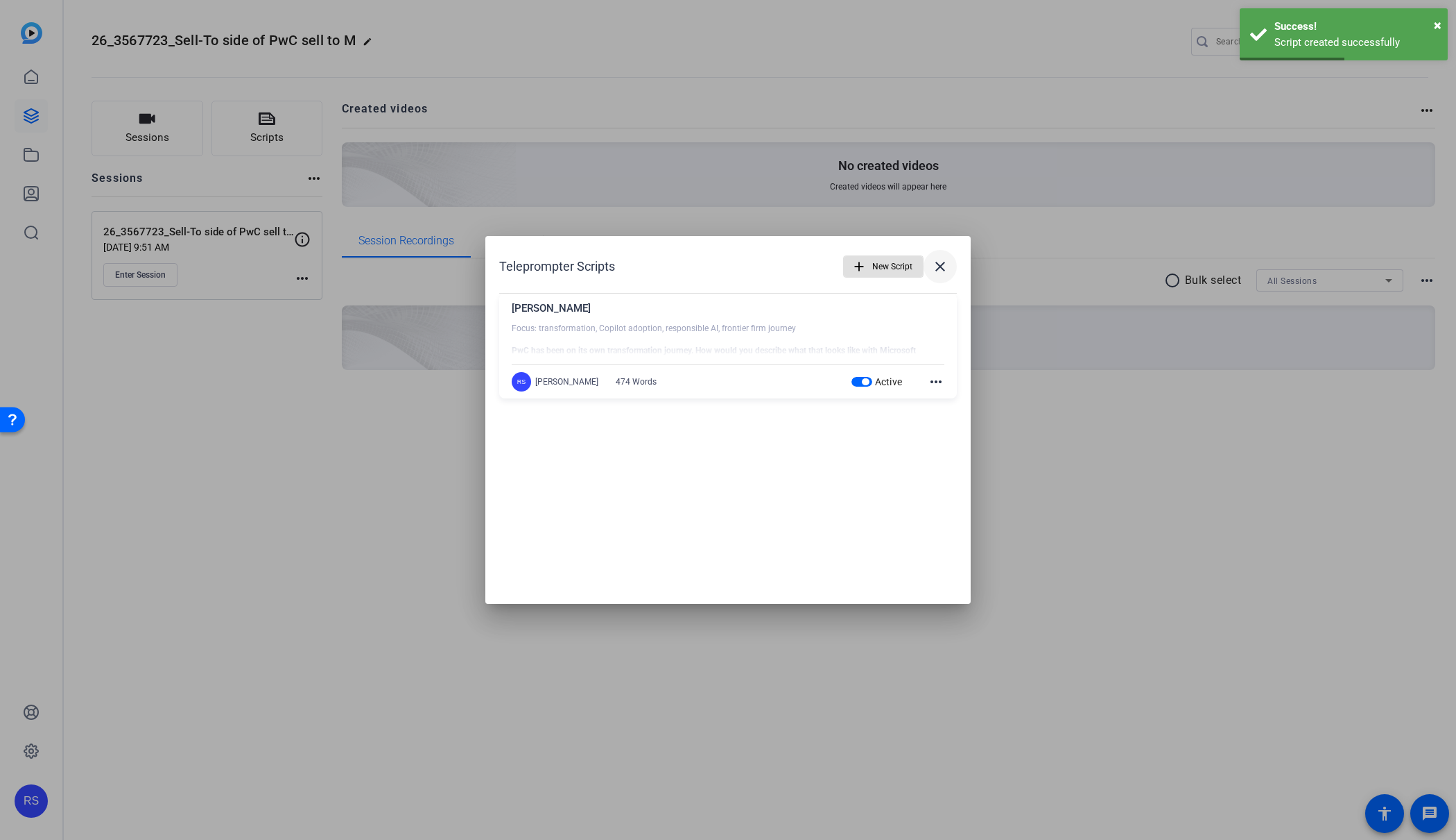
click at [939, 266] on mat-icon "close" at bounding box center [940, 267] width 17 height 17
